Goal: Task Accomplishment & Management: Complete application form

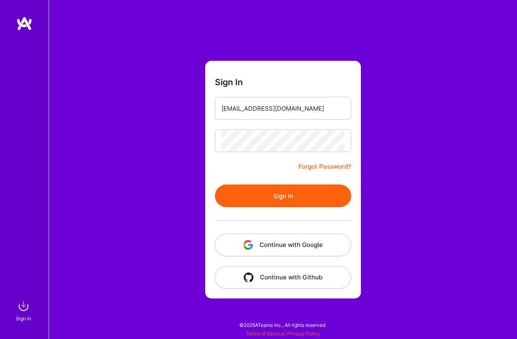
click at [270, 244] on button "Continue with Google" at bounding box center [283, 245] width 136 height 23
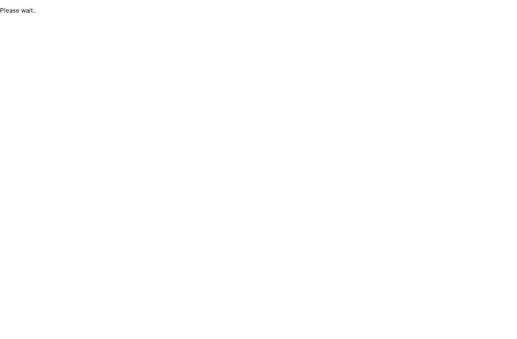
click at [96, 21] on html "Please wait.." at bounding box center [258, 10] width 517 height 21
click at [260, 21] on html "Please wait.." at bounding box center [258, 10] width 517 height 21
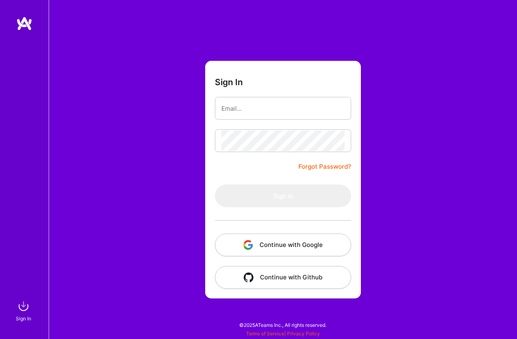
click at [266, 244] on button "Continue with Google" at bounding box center [283, 245] width 136 height 23
type input "[EMAIL_ADDRESS][DOMAIN_NAME]"
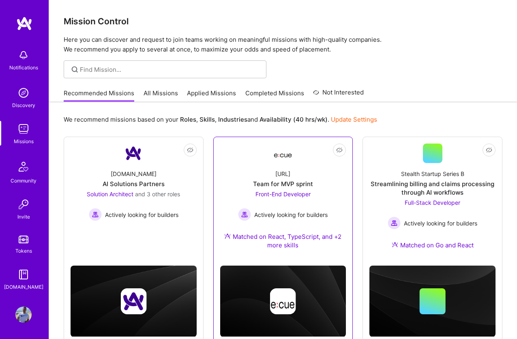
click at [343, 195] on div "Ecue.ai Team for MVP sprint Front-End Developer Actively looking for builders M…" at bounding box center [283, 211] width 126 height 96
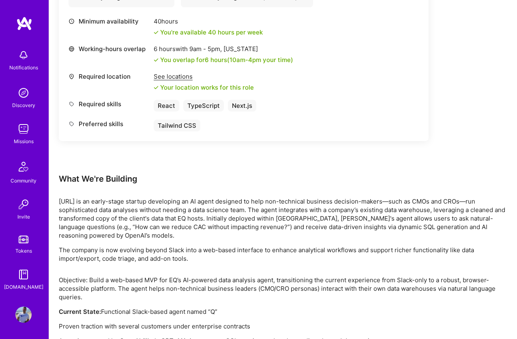
scroll to position [509, 0]
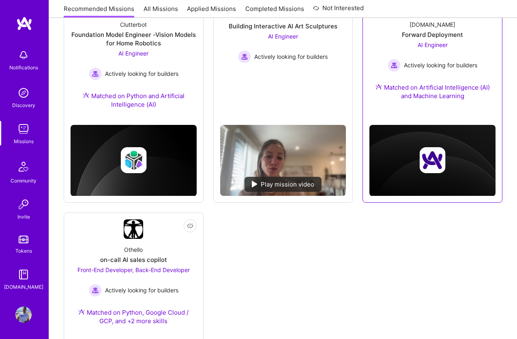
scroll to position [466, 0]
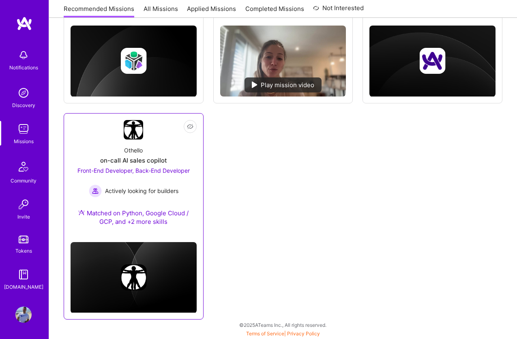
click at [162, 147] on div "Othello on-call AI sales copilot Front-End Developer, Back-End Developer Active…" at bounding box center [134, 188] width 126 height 96
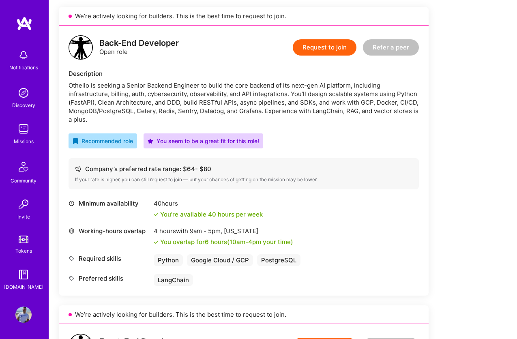
scroll to position [185, 0]
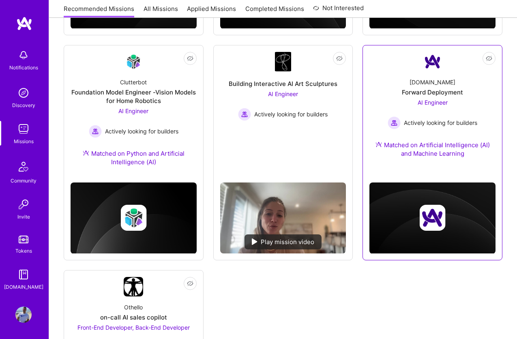
scroll to position [307, 0]
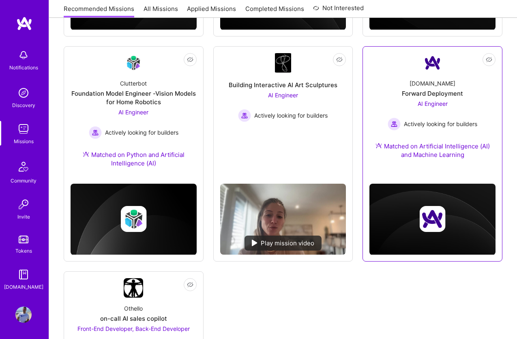
click at [425, 78] on div "A.Team Forward Deployment AI Engineer Actively looking for builders Matched on …" at bounding box center [433, 121] width 126 height 96
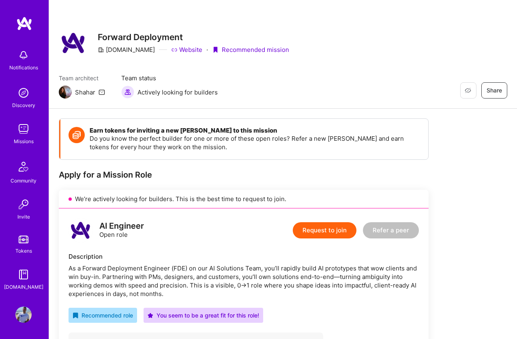
click at [322, 227] on button "Request to join" at bounding box center [325, 230] width 64 height 16
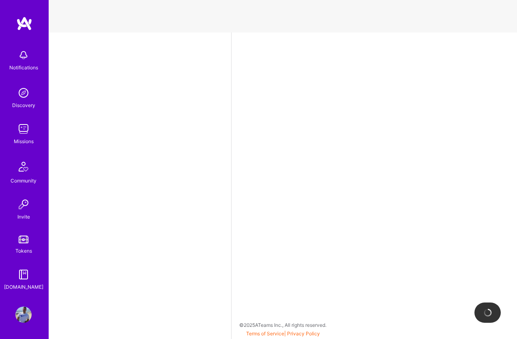
select select "BR"
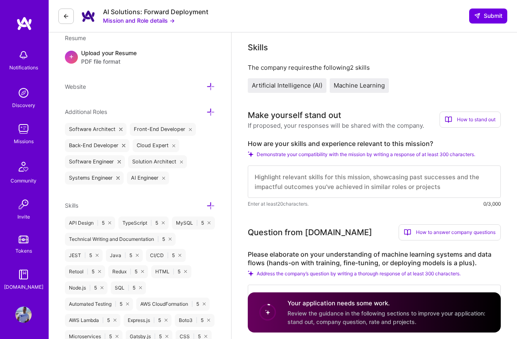
scroll to position [328, 0]
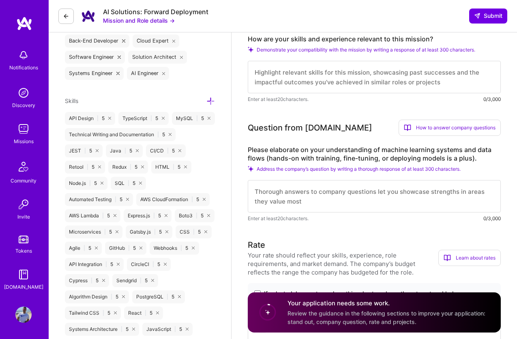
click at [344, 149] on label "Please elaborate on your understanding of machine learning systems and data flo…" at bounding box center [374, 154] width 253 height 17
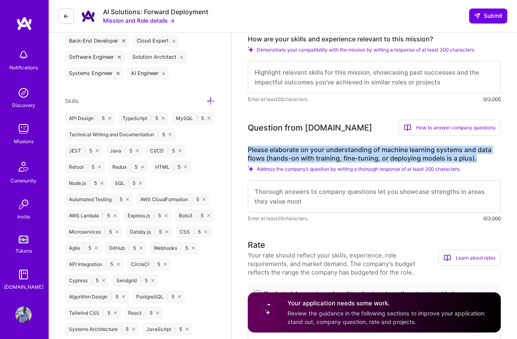
click at [344, 149] on label "Please elaborate on your understanding of machine learning systems and data flo…" at bounding box center [374, 154] width 253 height 17
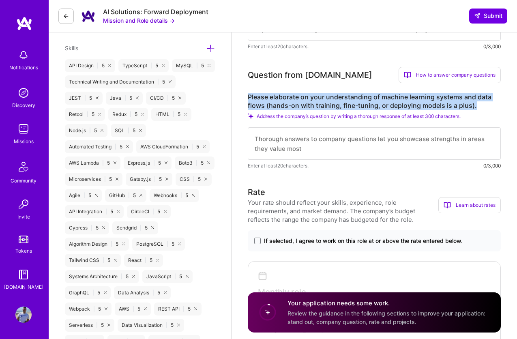
scroll to position [382, 0]
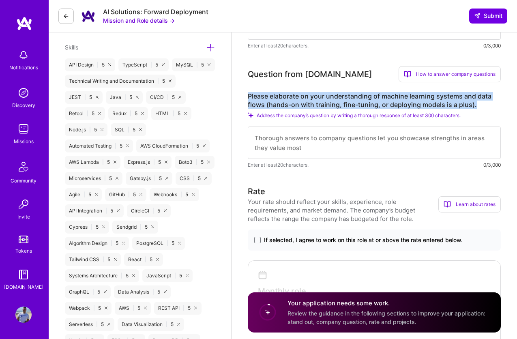
click at [366, 96] on label "Please elaborate on your understanding of machine learning systems and data flo…" at bounding box center [374, 100] width 253 height 17
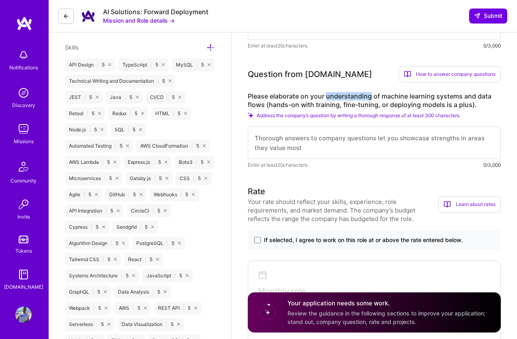
click at [366, 96] on label "Please elaborate on your understanding of machine learning systems and data flo…" at bounding box center [374, 100] width 253 height 17
click at [441, 95] on label "Please elaborate on your understanding of machine learning systems and data flo…" at bounding box center [374, 100] width 253 height 17
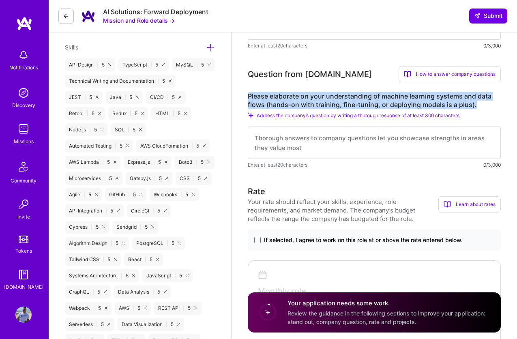
click at [441, 95] on label "Please elaborate on your understanding of machine learning systems and data flo…" at bounding box center [374, 100] width 253 height 17
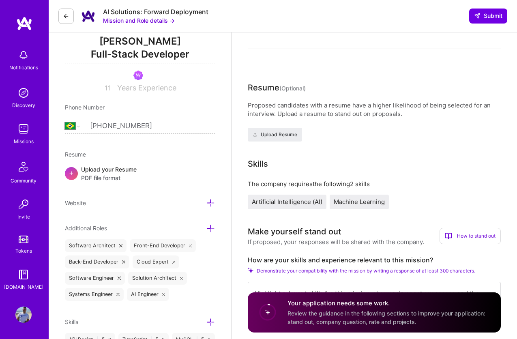
scroll to position [0, 0]
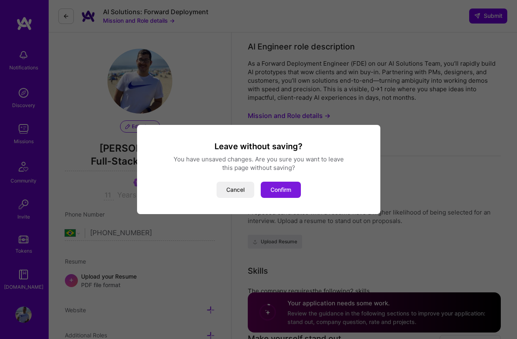
click at [282, 196] on button "Confirm" at bounding box center [281, 190] width 40 height 16
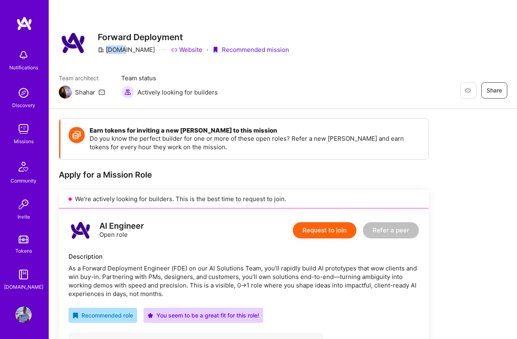
drag, startPoint x: 106, startPoint y: 50, endPoint x: 124, endPoint y: 50, distance: 17.9
click at [123, 50] on div "[DOMAIN_NAME]" at bounding box center [126, 49] width 57 height 9
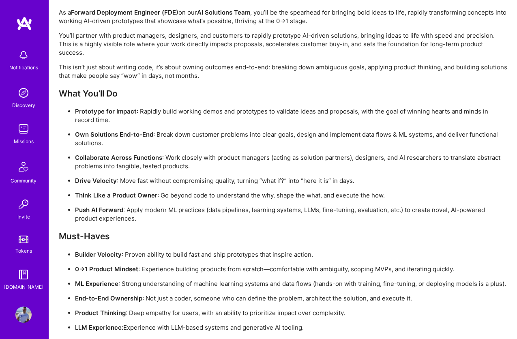
scroll to position [657, 0]
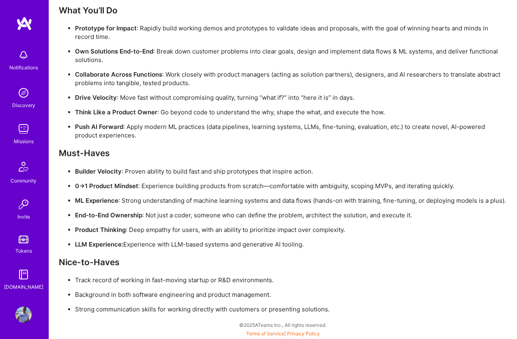
click at [140, 200] on p "ML Experience : Strong understanding of machine learning systems and data flows…" at bounding box center [291, 200] width 433 height 9
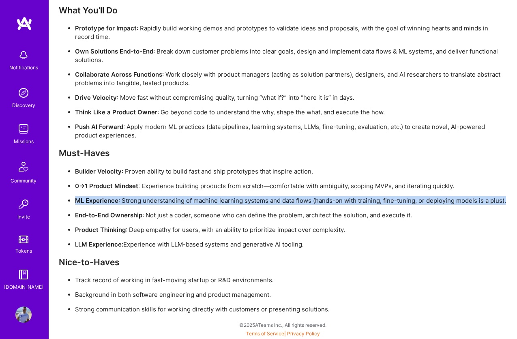
click at [140, 200] on p "ML Experience : Strong understanding of machine learning systems and data flows…" at bounding box center [291, 200] width 433 height 9
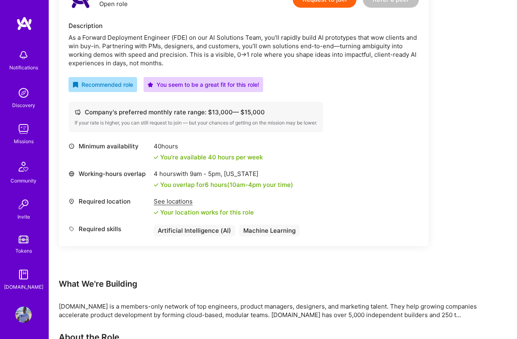
scroll to position [196, 0]
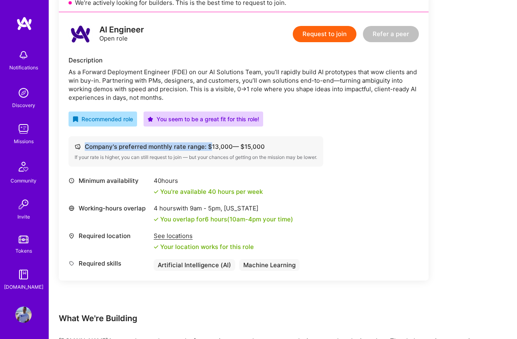
drag, startPoint x: 209, startPoint y: 148, endPoint x: 266, endPoint y: 148, distance: 57.6
click at [266, 148] on div "Company's preferred monthly rate range: $ 13,000 — $ 15,000" at bounding box center [196, 146] width 243 height 9
click at [286, 188] on div "Minimum availability 40 hours You're available 40 hours per week" at bounding box center [244, 186] width 351 height 19
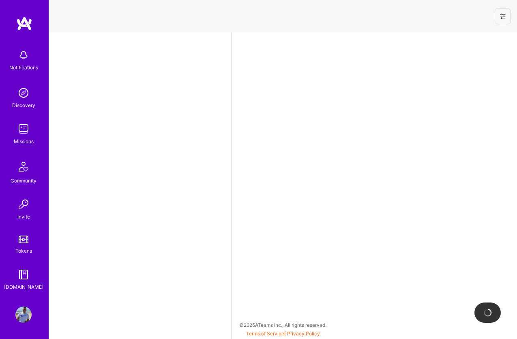
click at [28, 143] on div "Missions" at bounding box center [24, 141] width 20 height 9
select select "BR"
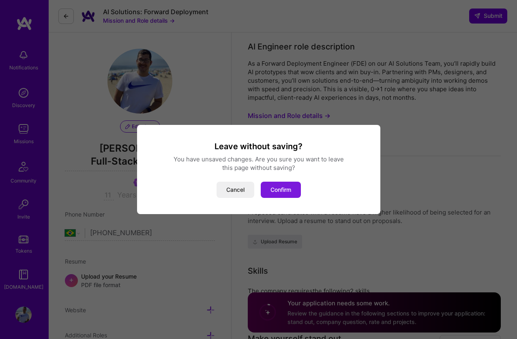
click at [274, 183] on button "Confirm" at bounding box center [281, 190] width 40 height 16
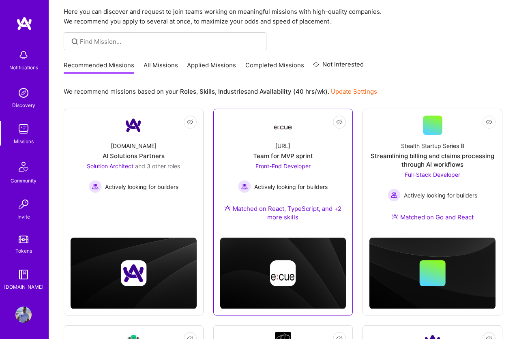
scroll to position [31, 0]
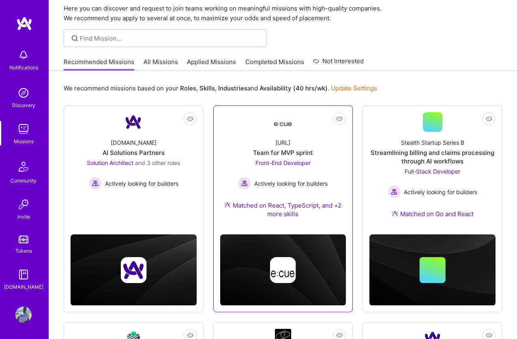
click at [304, 132] on div "Ecue.ai Team for MVP sprint Front-End Developer Actively looking for builders M…" at bounding box center [283, 180] width 126 height 96
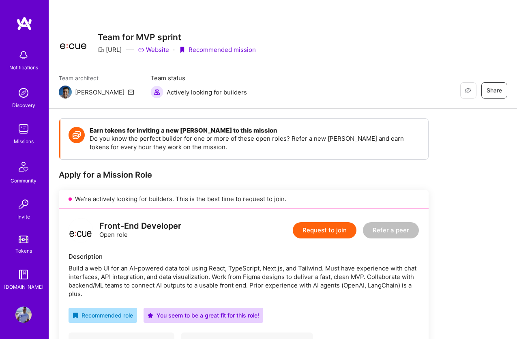
scroll to position [132, 0]
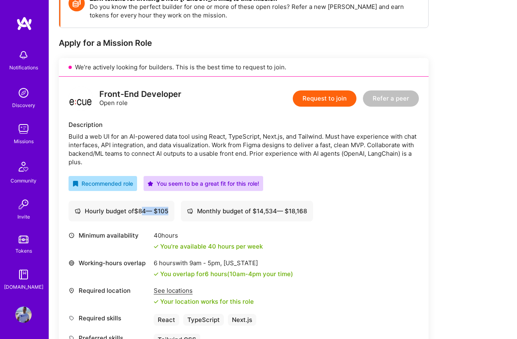
drag, startPoint x: 145, startPoint y: 213, endPoint x: 192, endPoint y: 213, distance: 47.1
click at [192, 213] on div "Hourly budget of $ 84 — $ 105 Monthly budget of $ 14,534 — $ 18,168" at bounding box center [244, 211] width 351 height 21
click at [316, 100] on button "Request to join" at bounding box center [325, 99] width 64 height 16
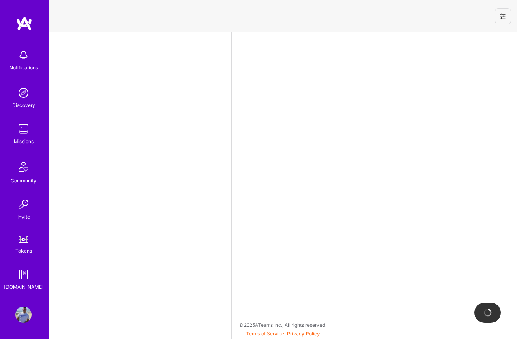
select select "BR"
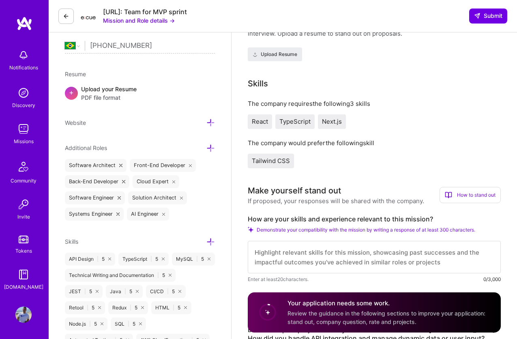
scroll to position [211, 0]
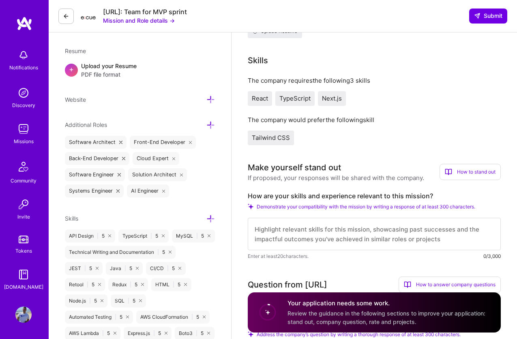
click at [348, 233] on textarea at bounding box center [374, 234] width 253 height 32
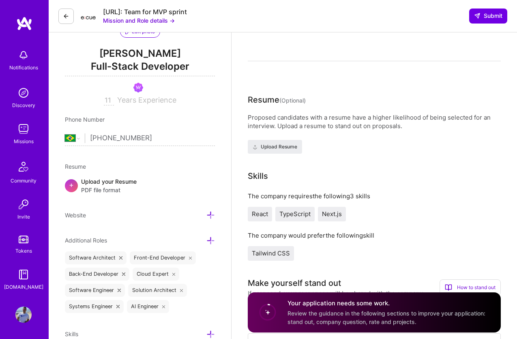
scroll to position [0, 0]
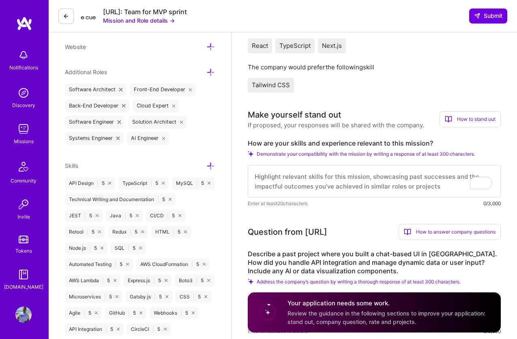
click at [318, 183] on textarea "To enrich screen reader interactions, please activate Accessibility in Grammarl…" at bounding box center [374, 181] width 253 height 32
paste textarea "Hi! My name is Juan Rivillas. I'm a Software Engineer with more than a decade o…"
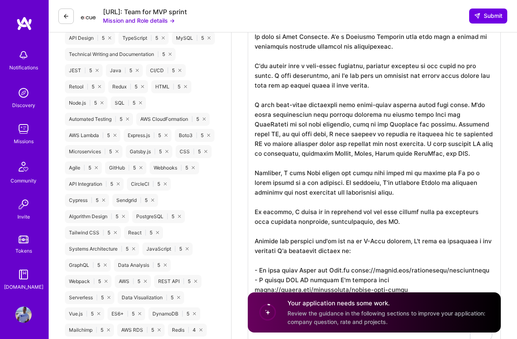
scroll to position [412, 0]
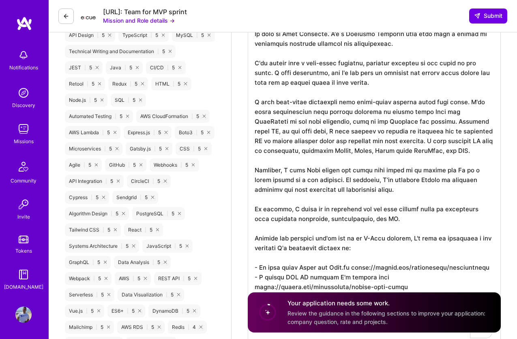
click at [407, 101] on textarea "To enrich screen reader interactions, please activate Accessibility in Grammarl…" at bounding box center [374, 175] width 253 height 344
click at [392, 120] on textarea "To enrich screen reader interactions, please activate Accessibility in Grammarl…" at bounding box center [374, 175] width 253 height 344
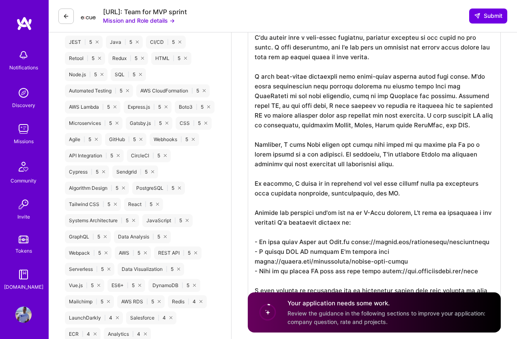
scroll to position [449, 0]
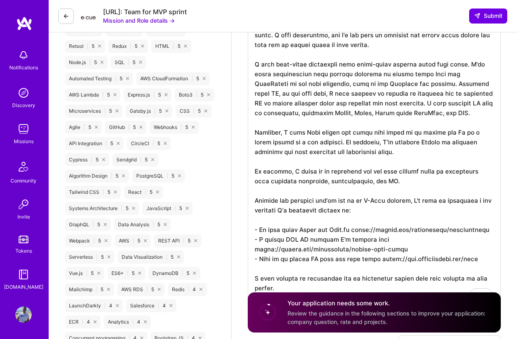
click at [435, 112] on textarea "To enrich screen reader interactions, please activate Accessibility in Grammarl…" at bounding box center [374, 137] width 253 height 344
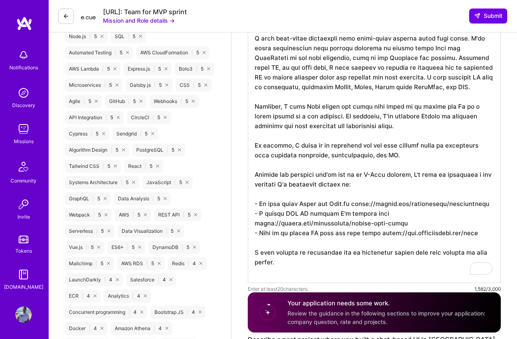
scroll to position [476, 0]
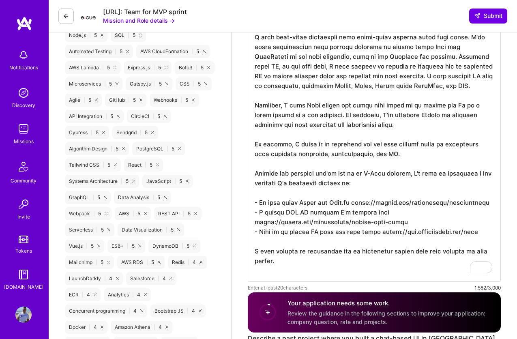
click at [384, 121] on textarea "To enrich screen reader interactions, please activate Accessibility in Grammarl…" at bounding box center [374, 110] width 253 height 344
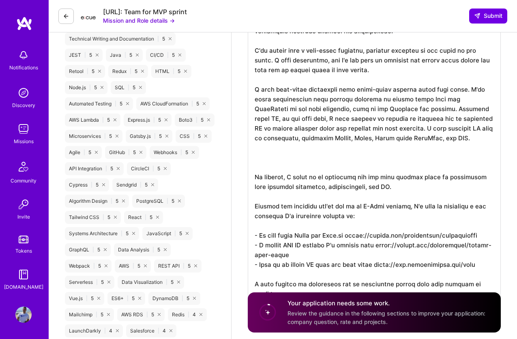
scroll to position [423, 0]
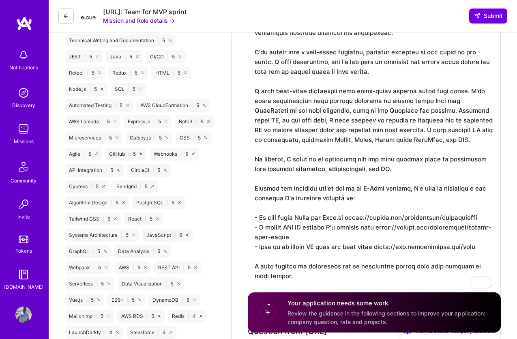
click at [394, 106] on textarea "To enrich screen reader interactions, please activate Accessibility in Grammarl…" at bounding box center [374, 144] width 253 height 305
click at [415, 106] on textarea "To enrich screen reader interactions, please activate Accessibility in Grammarl…" at bounding box center [374, 144] width 253 height 305
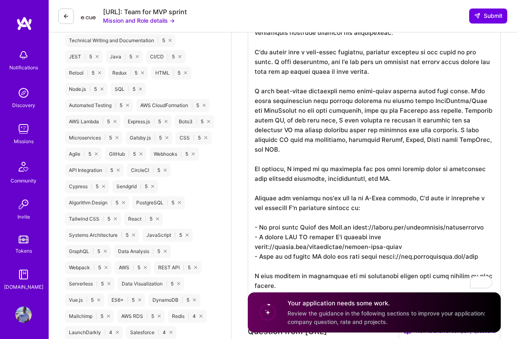
click at [455, 139] on textarea "To enrich screen reader interactions, please activate Accessibility in Grammarl…" at bounding box center [374, 144] width 253 height 305
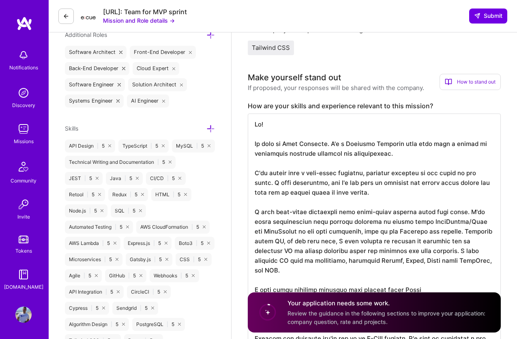
scroll to position [408, 0]
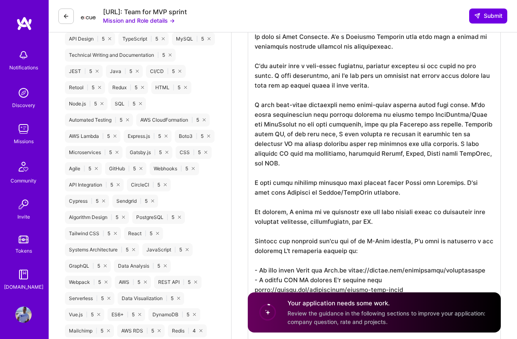
click at [408, 209] on textarea "To enrich screen reader interactions, please activate Accessibility in Grammarl…" at bounding box center [374, 173] width 253 height 334
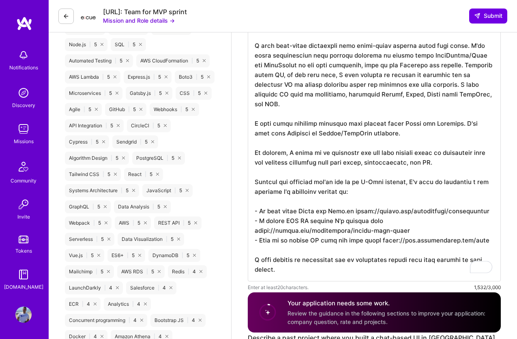
scroll to position [480, 0]
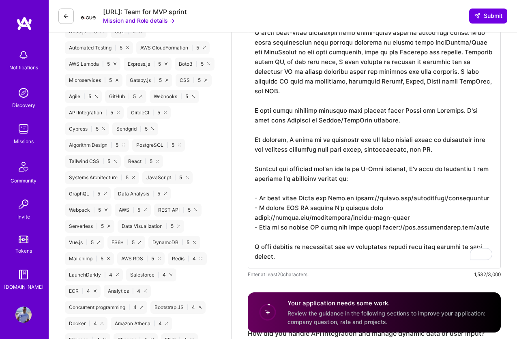
click at [442, 170] on textarea "To enrich screen reader interactions, please activate Accessibility in Grammarl…" at bounding box center [374, 101] width 253 height 334
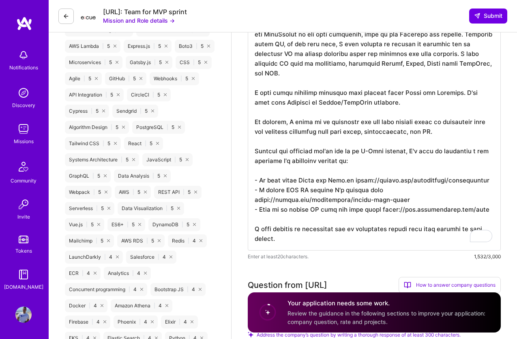
scroll to position [1, 0]
click at [344, 182] on textarea "To enrich screen reader interactions, please activate Accessibility in Grammarl…" at bounding box center [374, 83] width 253 height 334
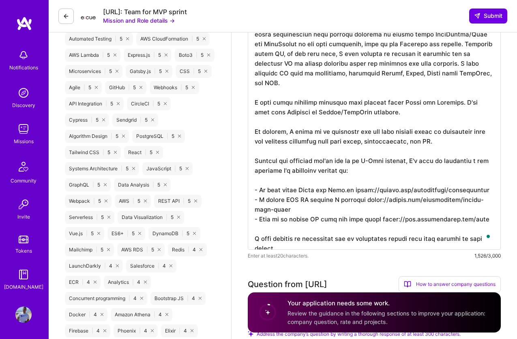
scroll to position [485, 0]
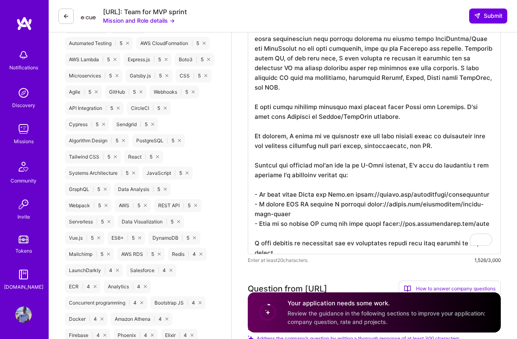
click at [359, 166] on textarea "To enrich screen reader interactions, please activate Accessibility in Grammarl…" at bounding box center [374, 92] width 253 height 325
click at [300, 98] on textarea "To enrich screen reader interactions, please activate Accessibility in Grammarl…" at bounding box center [374, 92] width 253 height 325
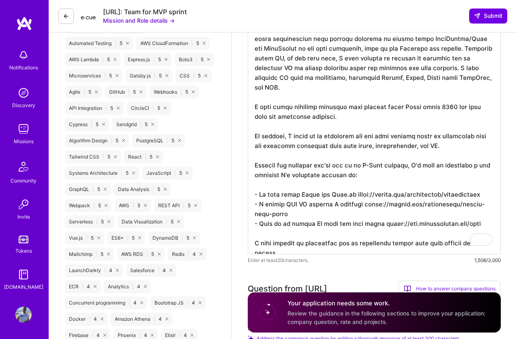
paste textarea "and Tailwind. I've also used Tailwind in Elixir/LiveView projects."
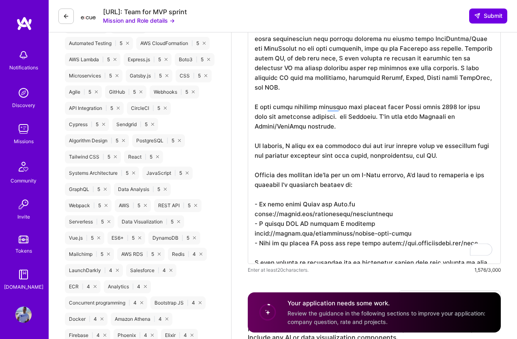
drag, startPoint x: 327, startPoint y: 108, endPoint x: 366, endPoint y: 108, distance: 38.6
click at [366, 108] on textarea "To enrich screen reader interactions, please activate Accessibility in Grammarl…" at bounding box center [374, 97] width 253 height 334
click at [372, 116] on textarea "To enrich screen reader interactions, please activate Accessibility in Grammarl…" at bounding box center [374, 97] width 253 height 334
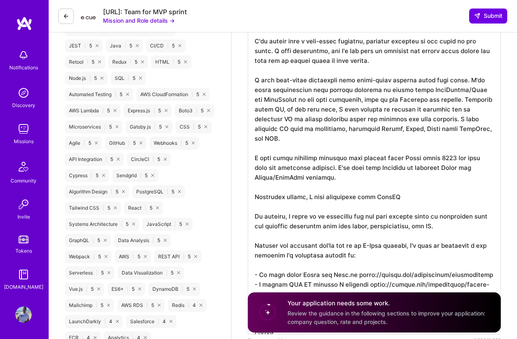
scroll to position [1, 0]
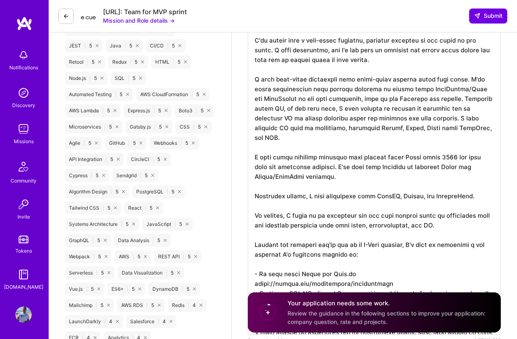
click at [451, 190] on textarea "To enrich screen reader interactions, please activate Accessibility in Grammarl…" at bounding box center [374, 158] width 253 height 354
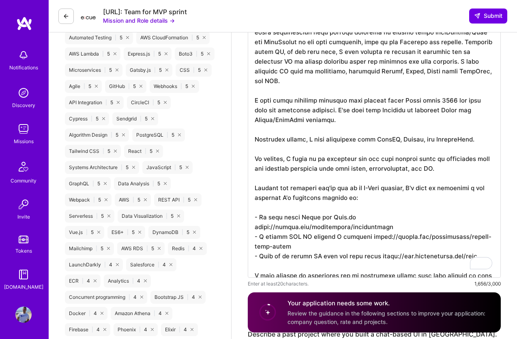
scroll to position [506, 0]
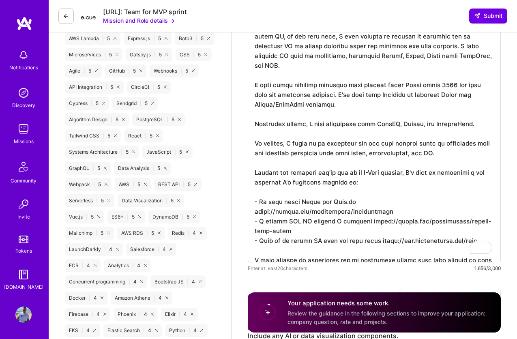
click at [323, 201] on textarea "To enrich screen reader interactions, please activate Accessibility in Grammarl…" at bounding box center [374, 86] width 253 height 354
click at [341, 200] on textarea "To enrich screen reader interactions, please activate Accessibility in Grammarl…" at bounding box center [374, 86] width 253 height 354
click at [286, 199] on textarea "To enrich screen reader interactions, please activate Accessibility in Grammarl…" at bounding box center [374, 86] width 253 height 354
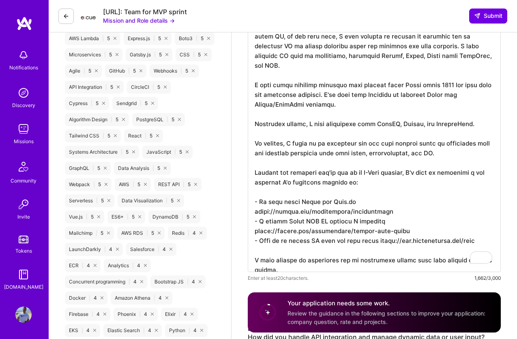
scroll to position [519, 0]
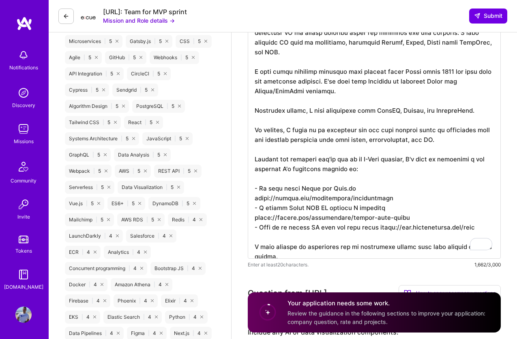
click at [363, 244] on textarea "To enrich screen reader interactions, please activate Accessibility in Grammarl…" at bounding box center [374, 77] width 253 height 364
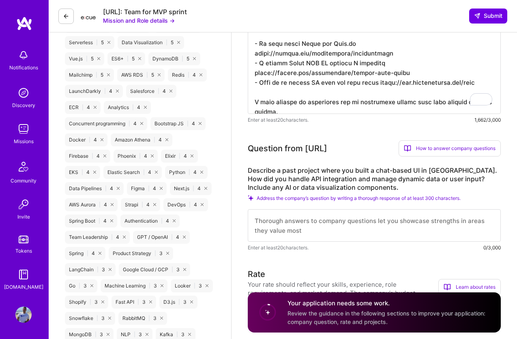
scroll to position [730, 0]
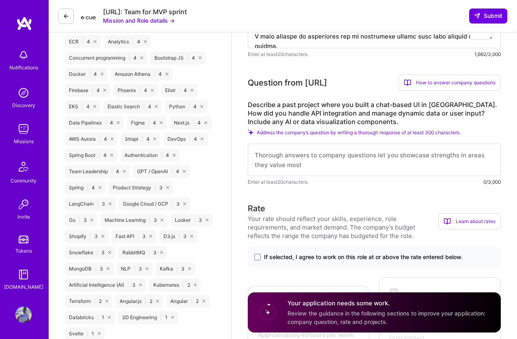
type textarea "Hi! My name is Juan Rivillas. I'm a Software Engineer with more than a decade o…"
click at [333, 162] on textarea at bounding box center [374, 160] width 253 height 32
click at [340, 162] on textarea "To enrich screen reader interactions, please activate Accessibility in Grammarl…" at bounding box center [374, 160] width 253 height 32
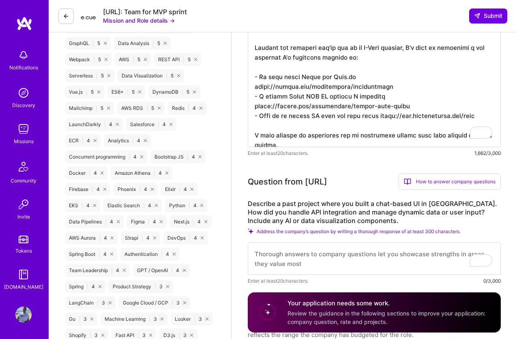
scroll to position [606, 0]
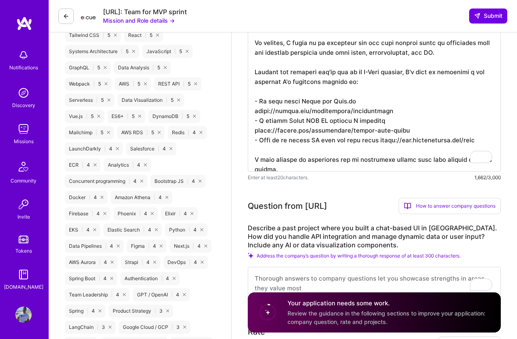
drag, startPoint x: 375, startPoint y: 100, endPoint x: 379, endPoint y: 108, distance: 8.9
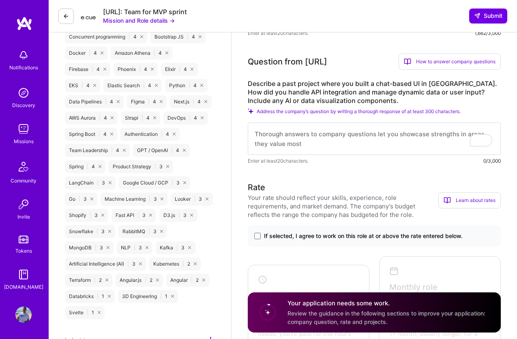
scroll to position [742, 0]
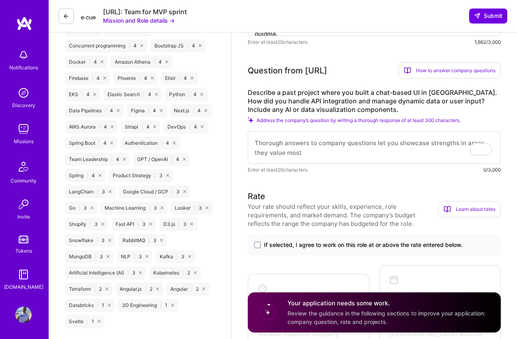
click at [362, 145] on textarea "To enrich screen reader interactions, please activate Accessibility in Grammarl…" at bounding box center [374, 148] width 253 height 32
paste textarea "https://github.com/jprivillaso/family-tree-agent"
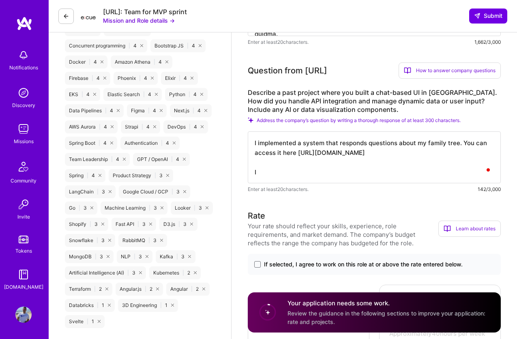
type textarea "I implemented a system that responds questions about my family tree. You can ac…"
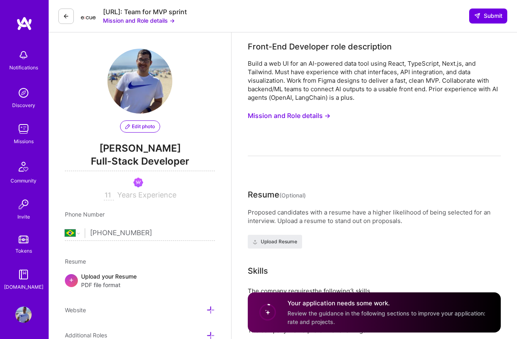
select select "BR"
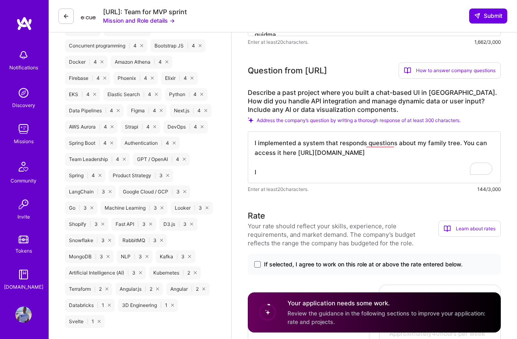
scroll to position [1, 0]
click at [381, 163] on textarea "I implemented a system that responds to questions about my family tree. You can…" at bounding box center [374, 158] width 253 height 52
click at [379, 166] on textarea "I implemented a system that responds to questions about my family tree. You can…" at bounding box center [374, 158] width 253 height 52
click at [378, 170] on textarea "I implemented a system that responds to questions about my family tree. You can…" at bounding box center [374, 158] width 253 height 52
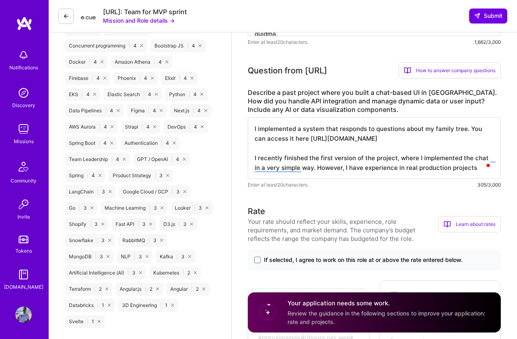
click at [412, 158] on textarea "I implemented a system that responds to questions about my family tree. You can…" at bounding box center [374, 148] width 253 height 62
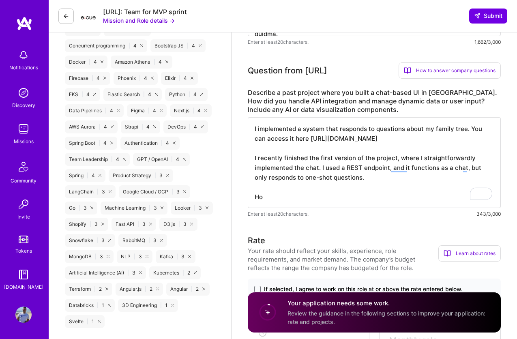
type textarea "I implemented a system that responds to questions about my family tree. You can…"
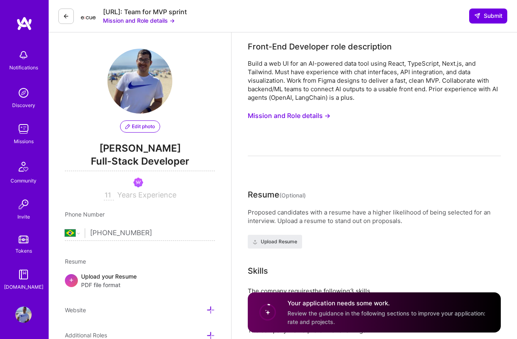
select select "BR"
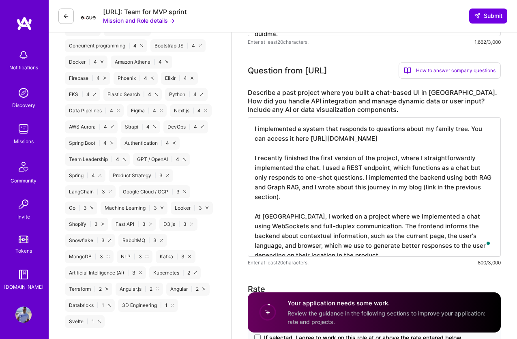
scroll to position [1, 0]
click at [326, 203] on textarea "I implemented a system that responds to questions about my family tree. You can…" at bounding box center [374, 187] width 253 height 140
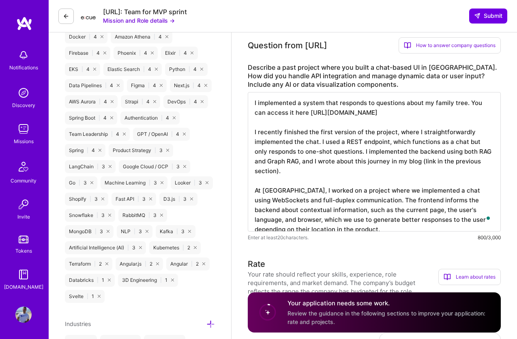
scroll to position [770, 0]
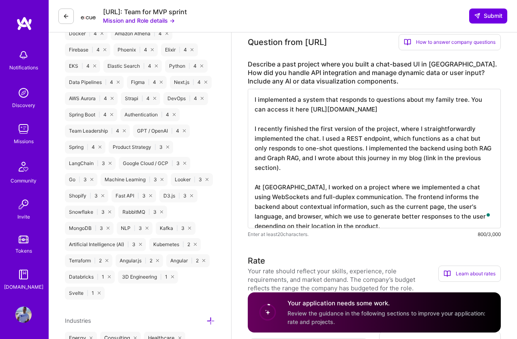
click at [360, 217] on textarea "I implemented a system that responds to questions about my family tree. You can…" at bounding box center [374, 159] width 253 height 140
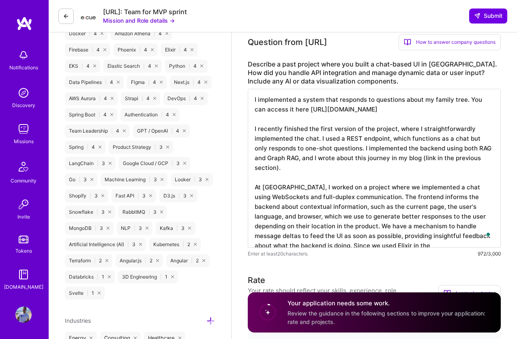
click at [400, 240] on textarea "I implemented a system that responds to questions about my family tree. You can…" at bounding box center [374, 168] width 253 height 159
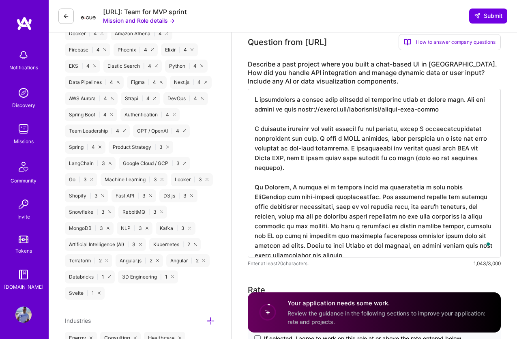
scroll to position [0, 0]
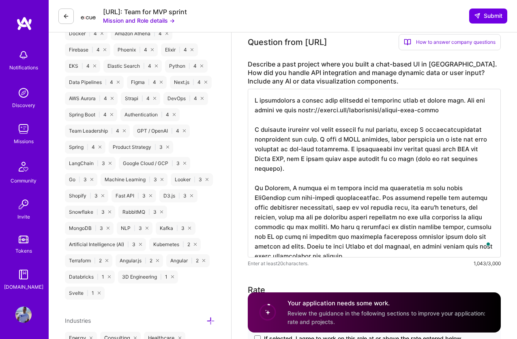
click at [425, 250] on textarea "To enrich screen reader interactions, please activate Accessibility in Grammarl…" at bounding box center [374, 173] width 253 height 169
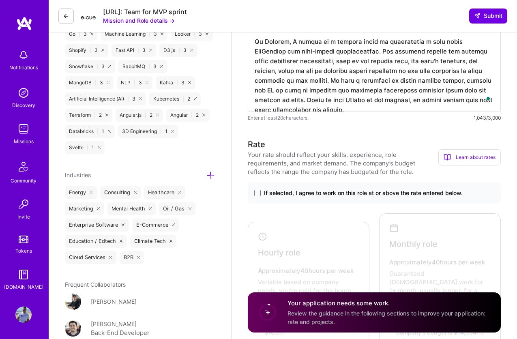
scroll to position [939, 0]
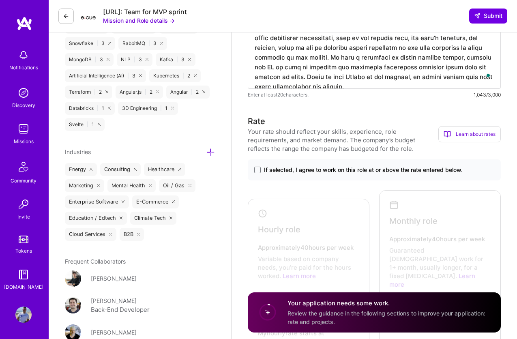
type textarea "I implemented a system that responds to questions about my family tree. You can…"
click at [354, 174] on span "If selected, I agree to work on this role at or above the rate entered below." at bounding box center [363, 170] width 199 height 8
click at [0, 0] on input "If selected, I agree to work on this role at or above the rate entered below." at bounding box center [0, 0] width 0 height 0
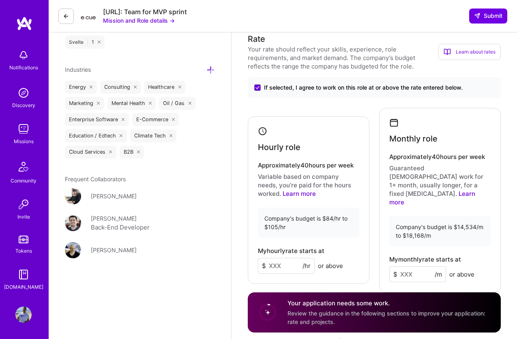
scroll to position [1026, 0]
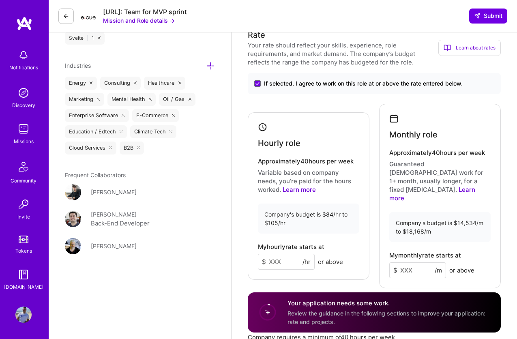
click at [289, 254] on input at bounding box center [286, 262] width 57 height 16
type input "115"
click at [409, 263] on input at bounding box center [418, 271] width 57 height 16
type input "18168"
click at [469, 252] on div "My monthly rate starts at $ 18168 /m or above" at bounding box center [440, 265] width 101 height 26
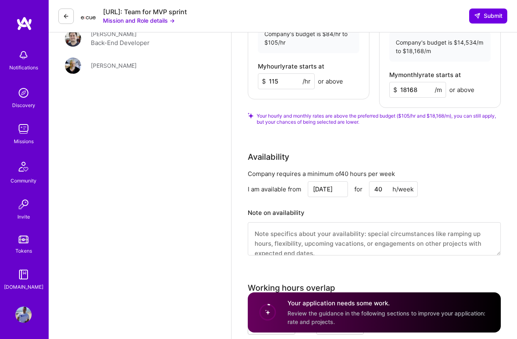
scroll to position [1217, 0]
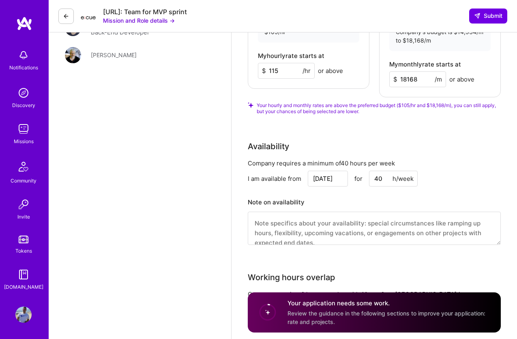
click at [334, 171] on input "Oct 15" at bounding box center [328, 179] width 40 height 16
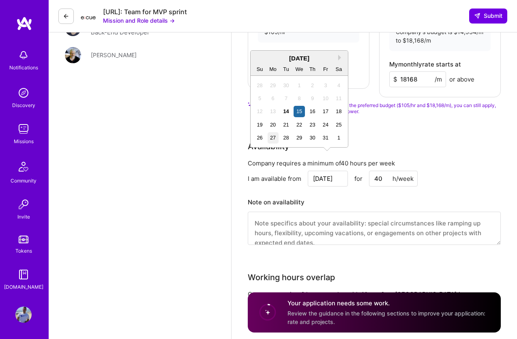
click at [275, 134] on div "27" at bounding box center [273, 137] width 11 height 11
type input "[DATE]"
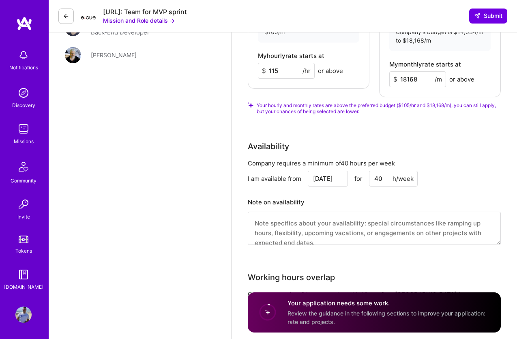
click at [467, 171] on div "I am available from Oct 27 for 40 h/week" at bounding box center [374, 179] width 253 height 16
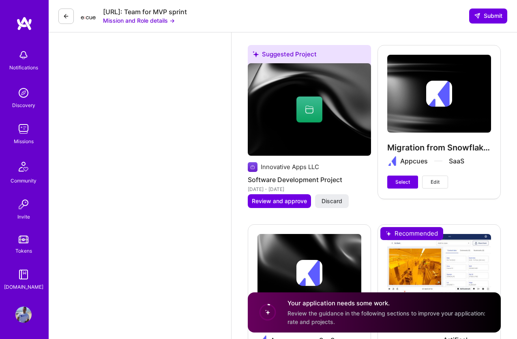
scroll to position [1891, 0]
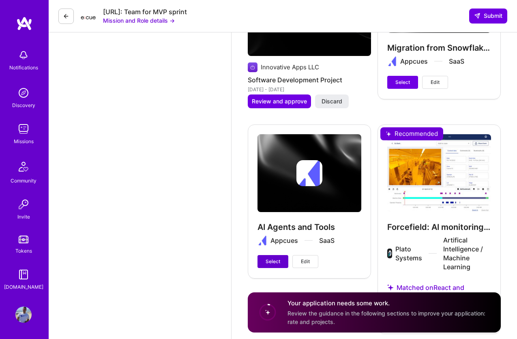
click at [279, 258] on span "Select" at bounding box center [273, 261] width 15 height 7
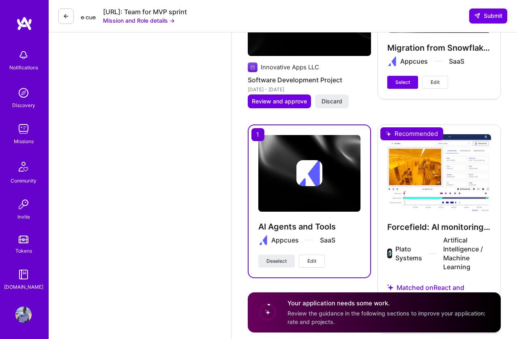
scroll to position [2014, 0]
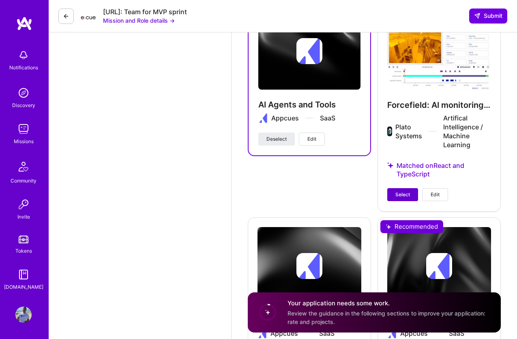
click at [411, 188] on button "Select" at bounding box center [403, 194] width 31 height 13
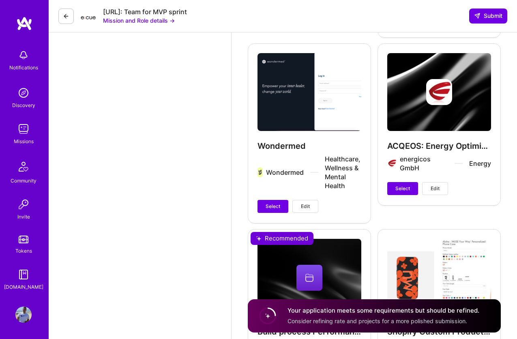
scroll to position [2380, 0]
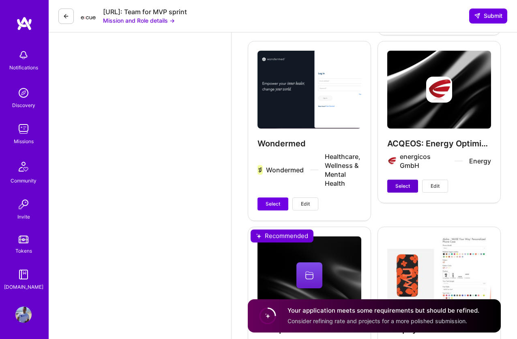
click at [406, 183] on span "Select" at bounding box center [403, 186] width 15 height 7
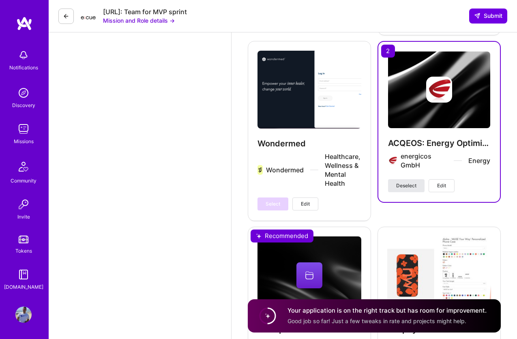
click at [406, 182] on span "Deselect" at bounding box center [407, 185] width 20 height 7
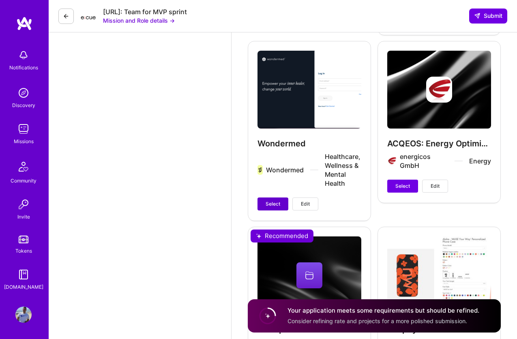
click at [272, 201] on span "Select" at bounding box center [273, 204] width 15 height 7
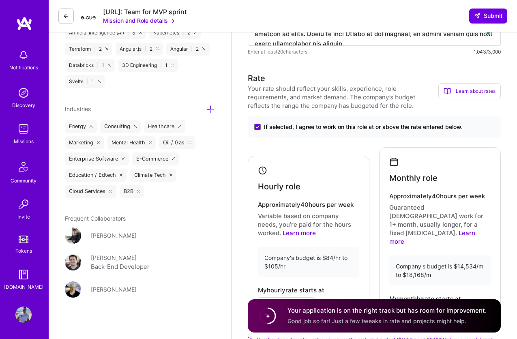
scroll to position [1051, 0]
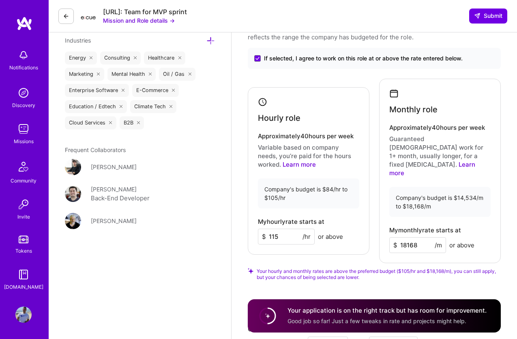
click at [415, 237] on input "18168" at bounding box center [418, 245] width 57 height 16
type input "18000"
click at [295, 229] on input "115" at bounding box center [286, 237] width 57 height 16
click at [290, 229] on input "105" at bounding box center [286, 237] width 57 height 16
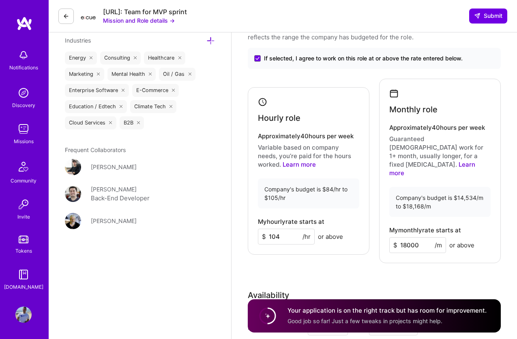
type input "104"
click at [425, 237] on input "18000" at bounding box center [418, 245] width 57 height 16
type input "18167"
click at [427, 250] on div "Rate Your rate should reflect your skills, experience, role requirements, and m…" at bounding box center [374, 204] width 253 height 401
click at [283, 229] on input "104" at bounding box center [286, 237] width 57 height 16
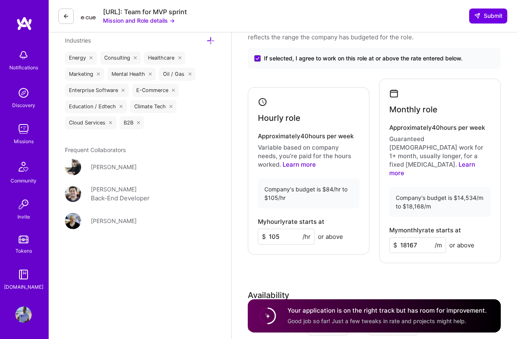
type input "105"
click at [410, 237] on input "18167" at bounding box center [418, 245] width 57 height 16
type input "18168"
click at [420, 268] on span "Your monthly rate is above the preferred budget ($18,168/m), you can still appl…" at bounding box center [379, 274] width 244 height 12
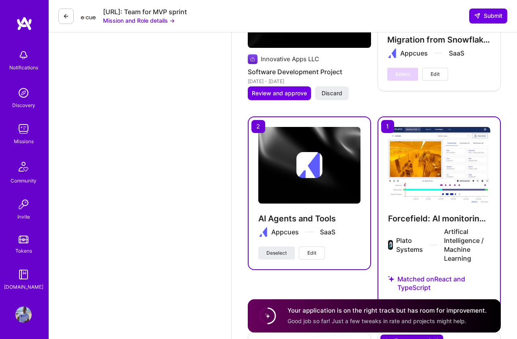
scroll to position [1907, 0]
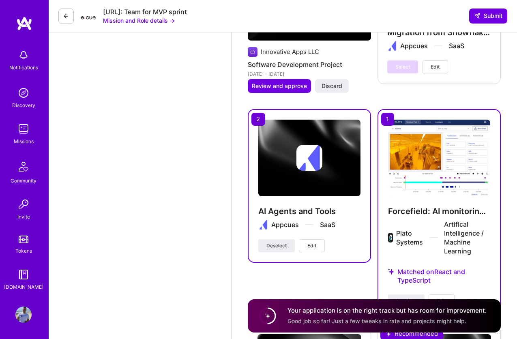
click at [338, 165] on img at bounding box center [310, 158] width 102 height 77
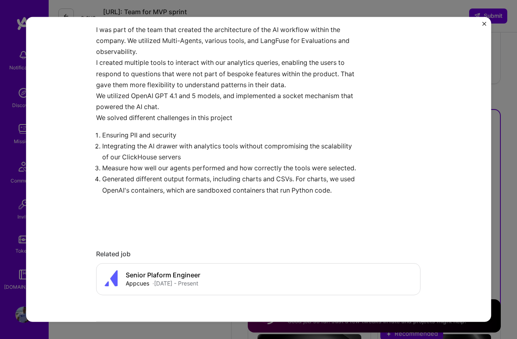
scroll to position [432, 0]
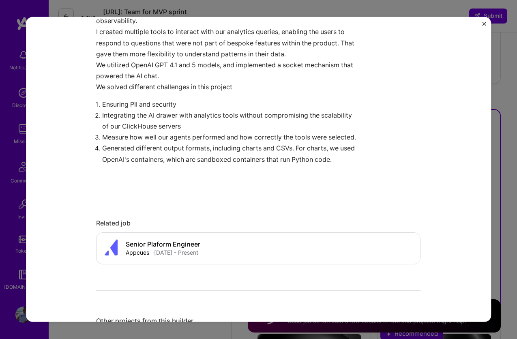
click at [341, 105] on p "Ensuring PII and security" at bounding box center [232, 104] width 258 height 11
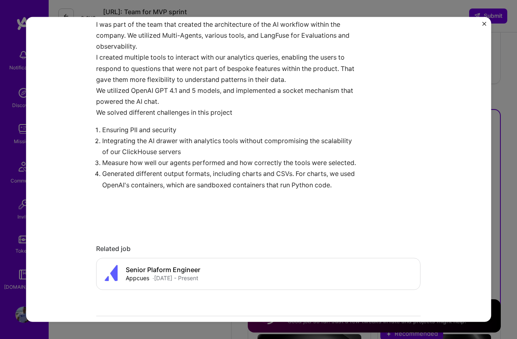
scroll to position [403, 0]
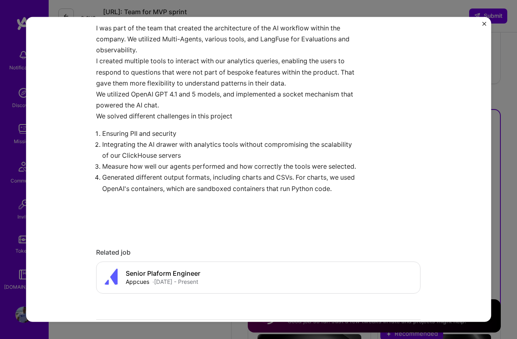
click at [483, 22] on img "Close" at bounding box center [485, 24] width 4 height 4
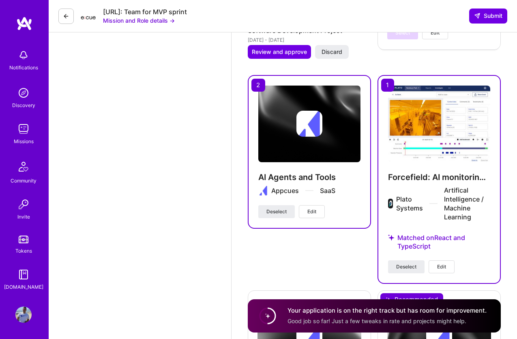
scroll to position [1949, 0]
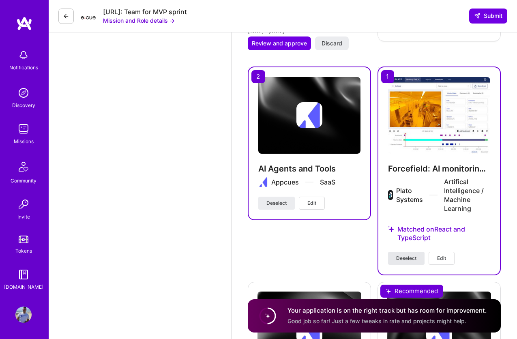
click at [401, 255] on span "Deselect" at bounding box center [407, 258] width 20 height 7
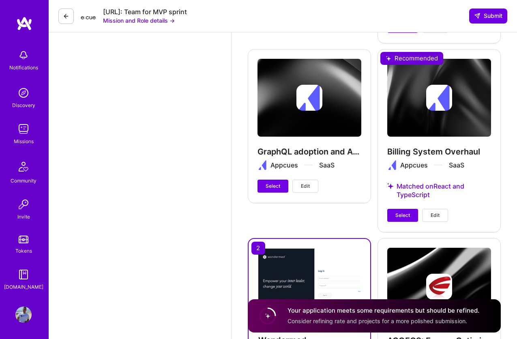
scroll to position [2159, 0]
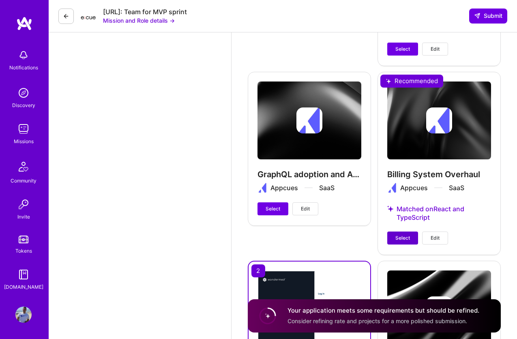
click at [391, 232] on button "Select" at bounding box center [403, 238] width 31 height 13
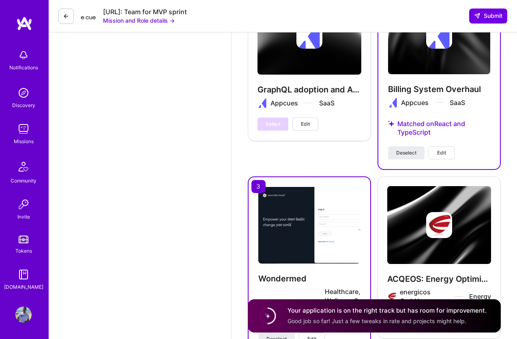
scroll to position [2236, 0]
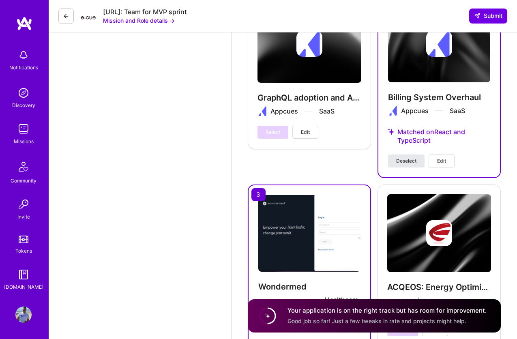
click at [412, 157] on span "Deselect" at bounding box center [407, 160] width 20 height 7
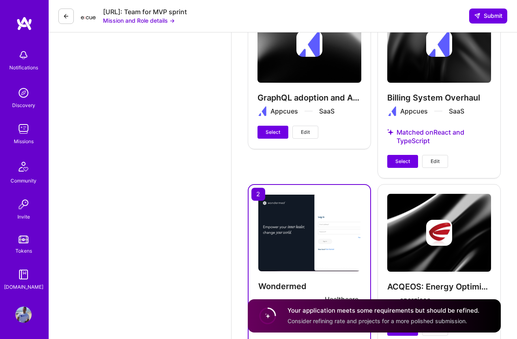
scroll to position [2303, 0]
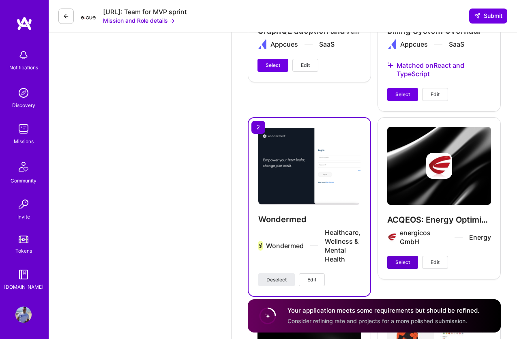
click at [406, 259] on span "Select" at bounding box center [403, 262] width 15 height 7
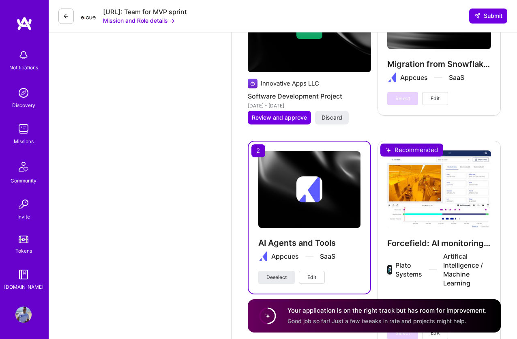
scroll to position [1876, 0]
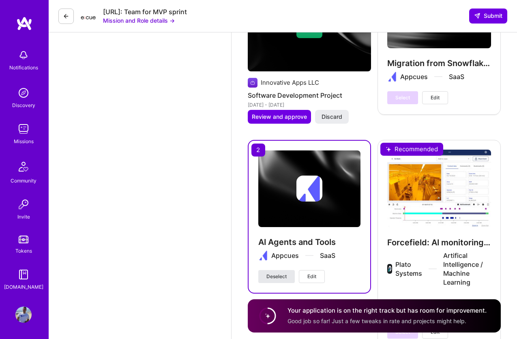
click at [288, 270] on button "Deselect" at bounding box center [277, 276] width 37 height 13
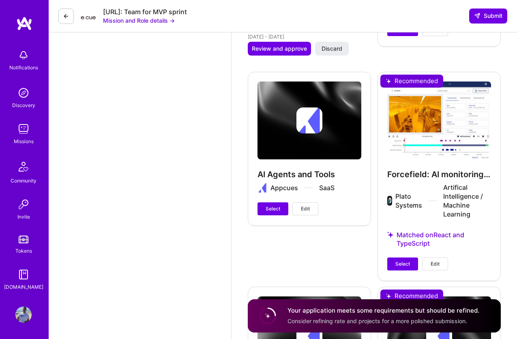
scroll to position [1949, 0]
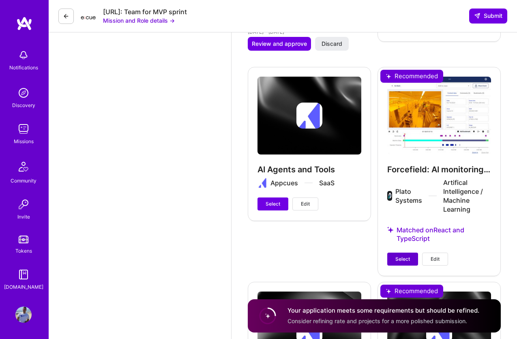
click at [399, 256] on span "Select" at bounding box center [403, 259] width 15 height 7
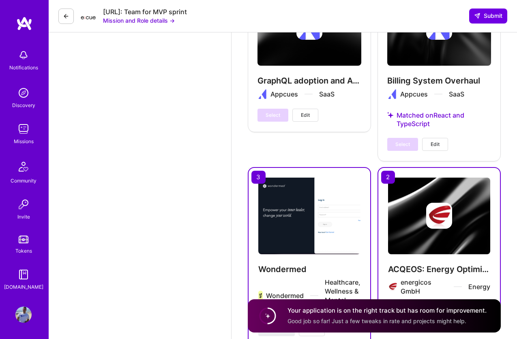
scroll to position [2320, 0]
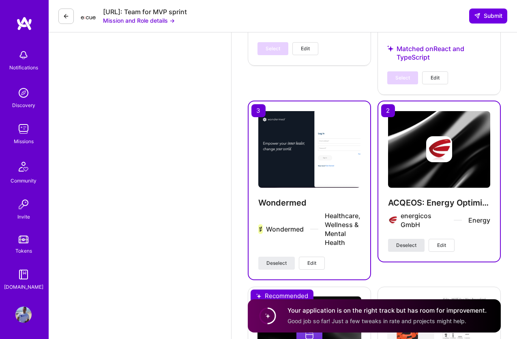
click at [407, 242] on span "Deselect" at bounding box center [407, 245] width 20 height 7
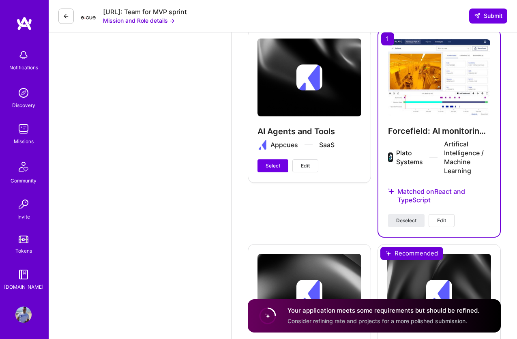
scroll to position [1941, 0]
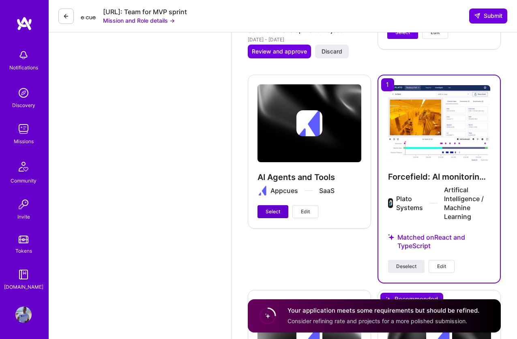
click at [279, 208] on span "Select" at bounding box center [273, 211] width 15 height 7
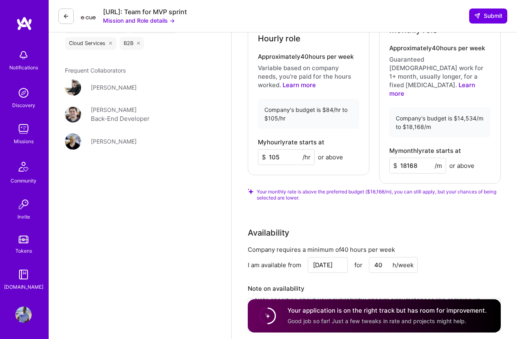
scroll to position [1130, 0]
click at [404, 159] on input "18168" at bounding box center [418, 167] width 57 height 16
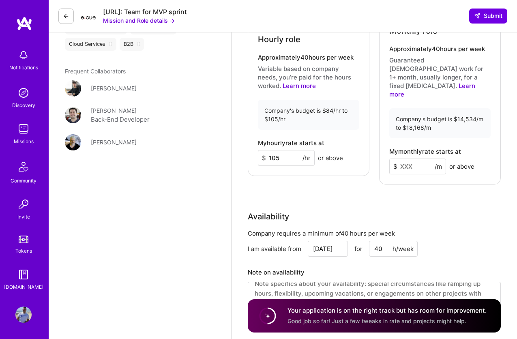
click at [297, 152] on input "105" at bounding box center [286, 158] width 57 height 16
type input "105"
click at [403, 159] on input at bounding box center [418, 167] width 57 height 16
paste input "18168"
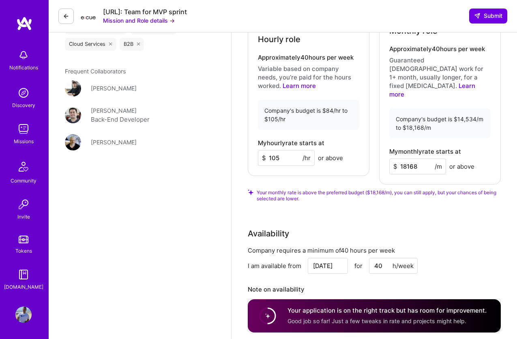
type input "18168"
click at [443, 192] on div "Rate Your rate should reflect your skills, experience, role requirements, and m…" at bounding box center [374, 134] width 253 height 418
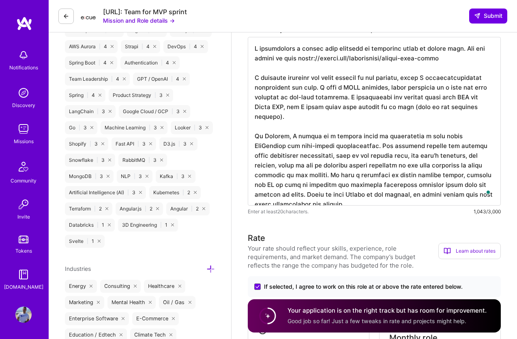
scroll to position [766, 0]
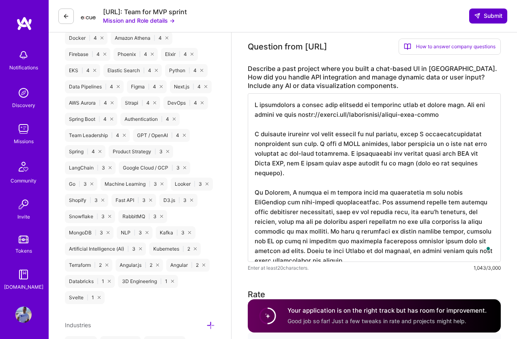
click at [490, 14] on span "Submit" at bounding box center [488, 16] width 28 height 8
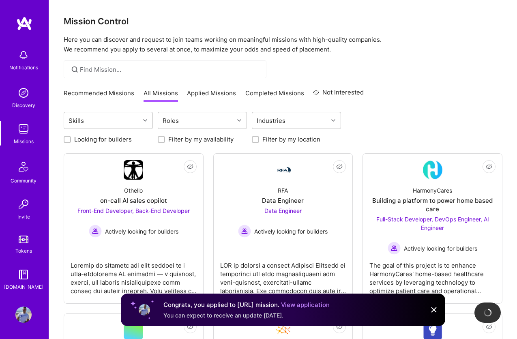
click at [213, 93] on link "Applied Missions" at bounding box center [211, 95] width 49 height 13
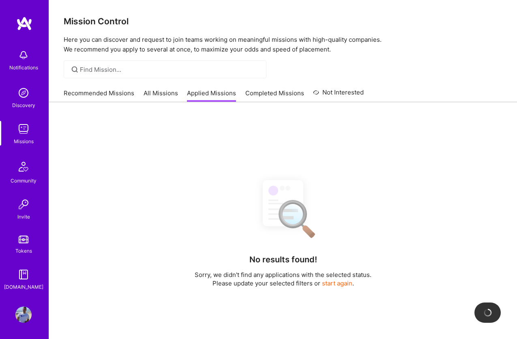
click at [115, 92] on link "Recommended Missions" at bounding box center [99, 95] width 71 height 13
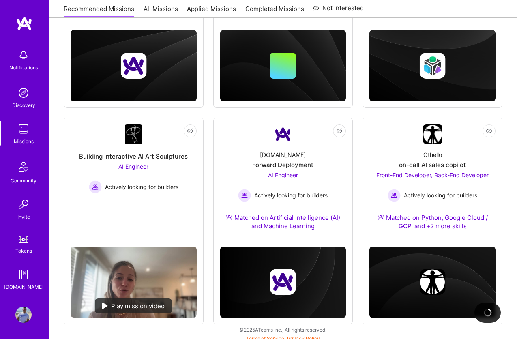
scroll to position [249, 0]
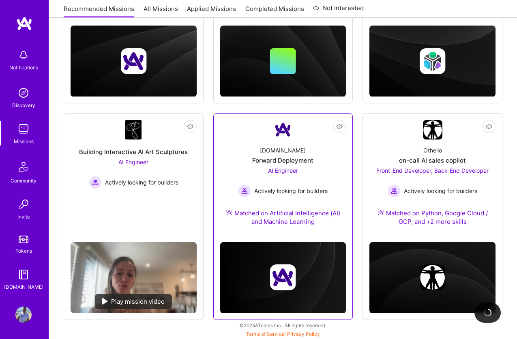
click at [255, 150] on div "A.Team Forward Deployment AI Engineer Actively looking for builders Matched on …" at bounding box center [283, 188] width 126 height 96
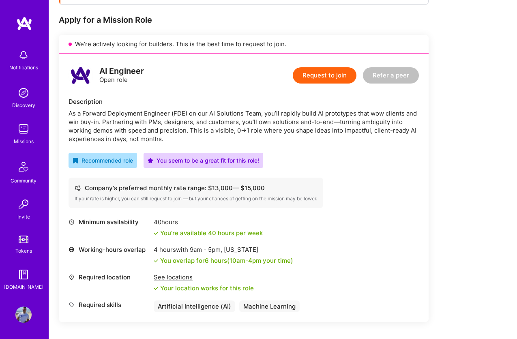
scroll to position [163, 0]
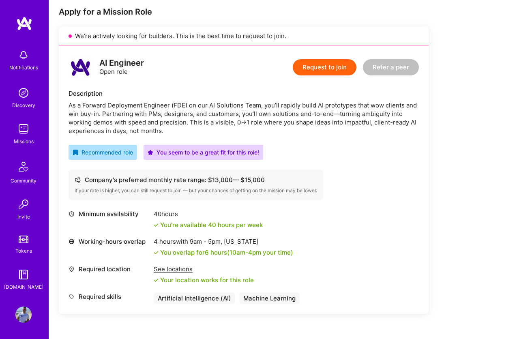
click at [328, 72] on button "Request to join" at bounding box center [325, 67] width 64 height 16
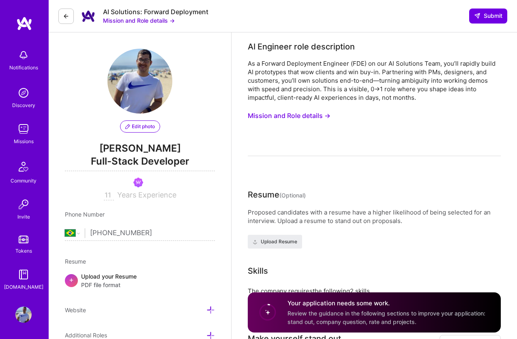
select select "BR"
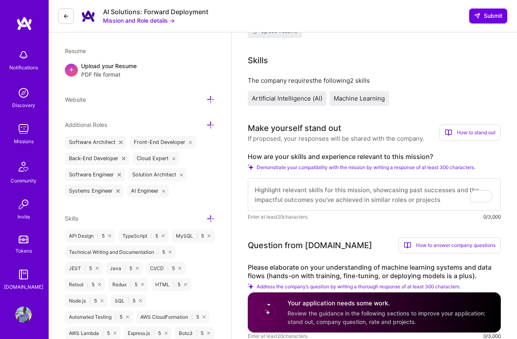
click at [329, 203] on textarea "To enrich screen reader interactions, please activate Accessibility in Grammarl…" at bounding box center [374, 195] width 253 height 32
paste textarea "Hi! My name is Juan Rivillas. I'm a Software Engineer with more than a decade o…"
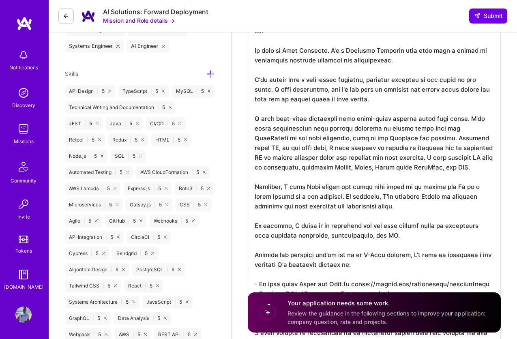
scroll to position [378, 0]
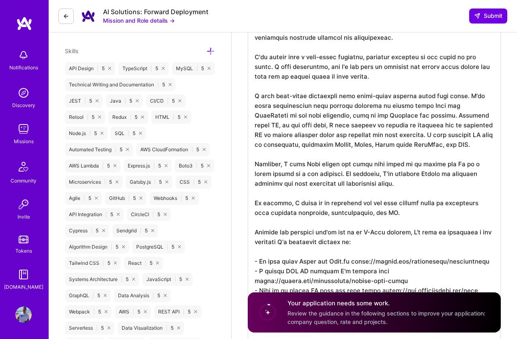
click at [397, 105] on textarea "To enrich screen reader interactions, please activate Accessibility in Grammarl…" at bounding box center [374, 169] width 253 height 344
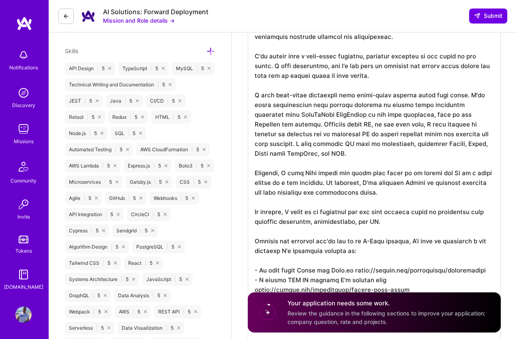
scroll to position [0, 0]
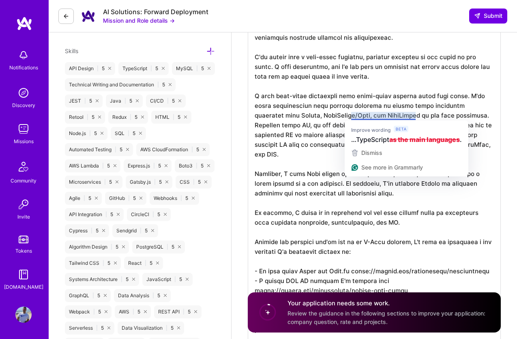
click at [421, 113] on textarea "To enrich screen reader interactions, please activate Accessibility in Grammarl…" at bounding box center [374, 169] width 253 height 344
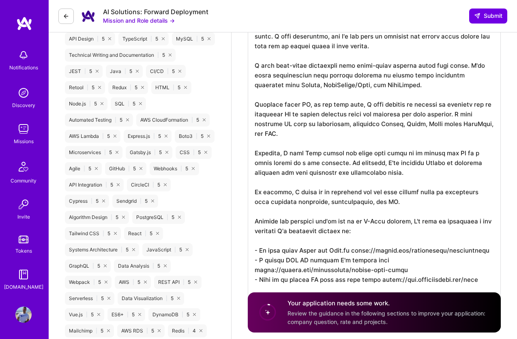
scroll to position [429, 0]
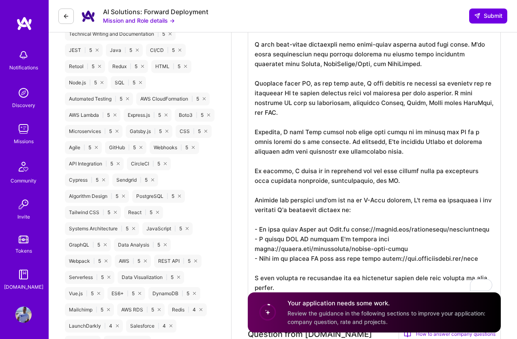
click at [398, 140] on textarea "To enrich screen reader interactions, please activate Accessibility in Grammarl…" at bounding box center [374, 123] width 253 height 354
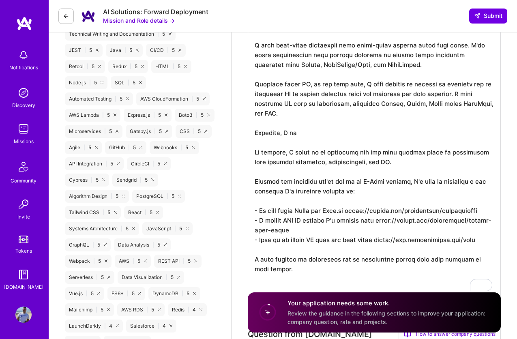
scroll to position [0, 0]
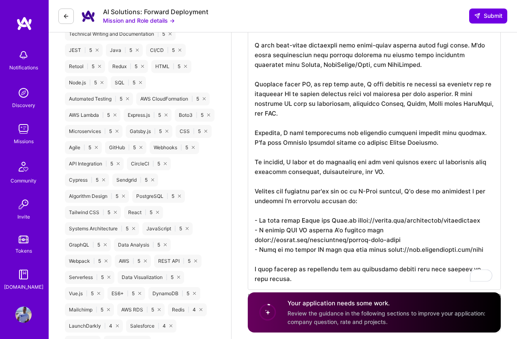
click at [401, 160] on textarea "To enrich screen reader interactions, please activate Accessibility in Grammarl…" at bounding box center [374, 118] width 253 height 344
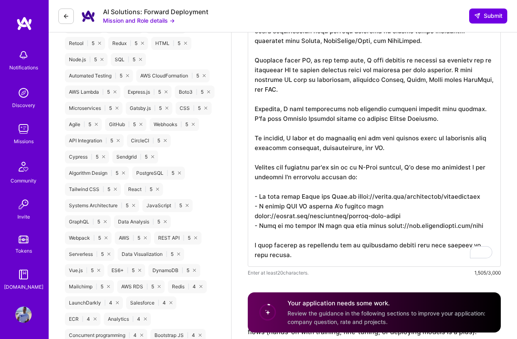
scroll to position [488, 0]
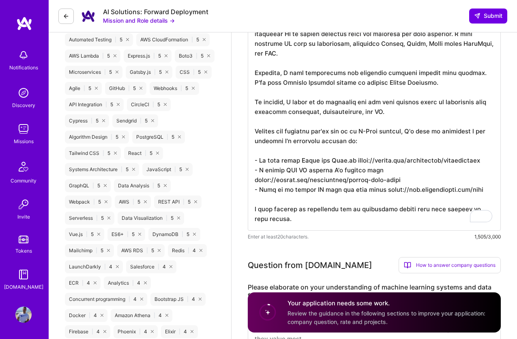
click at [331, 149] on textarea "To enrich screen reader interactions, please activate Accessibility in Grammarl…" at bounding box center [374, 59] width 253 height 344
click at [308, 162] on textarea "To enrich screen reader interactions, please activate Accessibility in Grammarl…" at bounding box center [374, 59] width 253 height 344
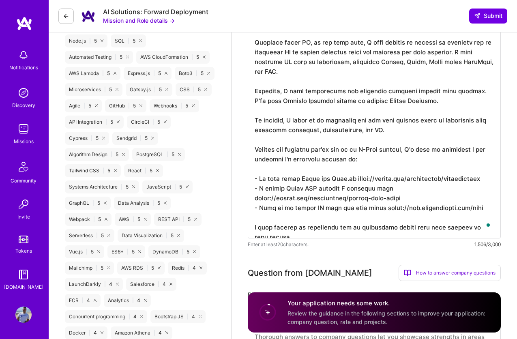
scroll to position [470, 0]
click at [442, 93] on textarea "To enrich screen reader interactions, please activate Accessibility in Grammarl…" at bounding box center [374, 72] width 253 height 334
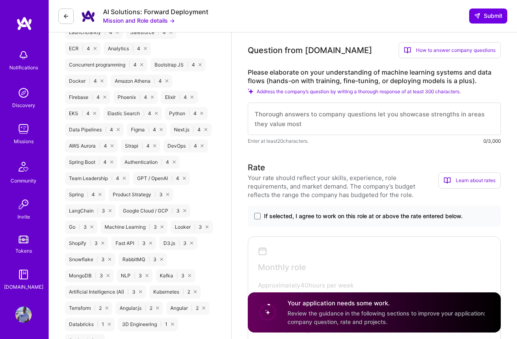
scroll to position [722, 0]
type textarea "Hi! My name is [PERSON_NAME]. I'm a Software Engineer with more than a decade o…"
click at [341, 114] on textarea at bounding box center [374, 119] width 253 height 32
click at [342, 123] on textarea "To enrich screen reader interactions, please activate Accessibility in Grammarl…" at bounding box center [374, 119] width 253 height 32
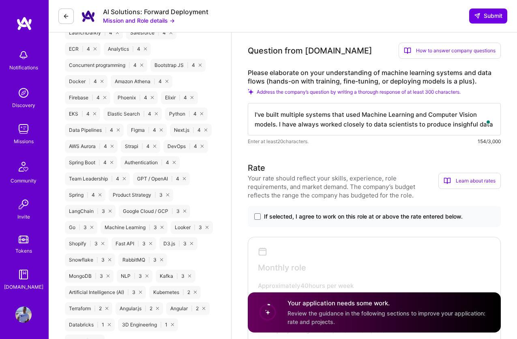
type textarea "I've built multiple systems that used Machine Learning and Computer Vision mode…"
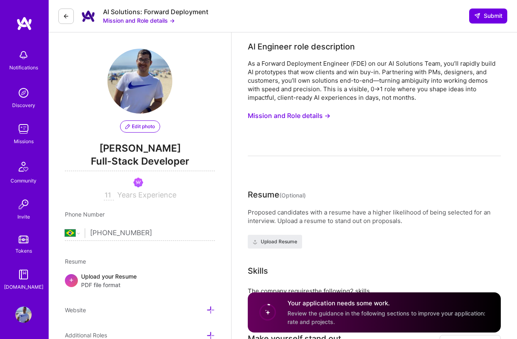
select select "BR"
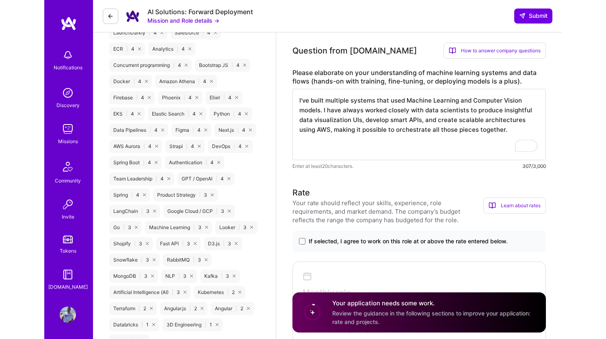
scroll to position [1, 0]
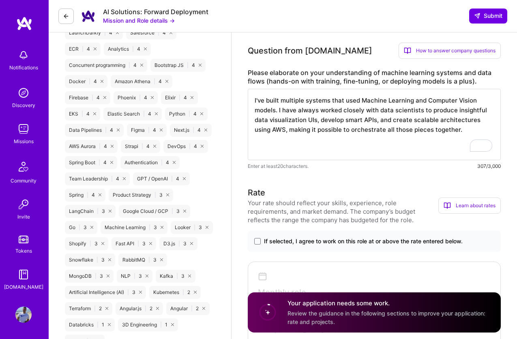
click at [453, 132] on textarea "I've built multiple systems that used Machine Learning and Computer Vision mode…" at bounding box center [374, 124] width 253 height 71
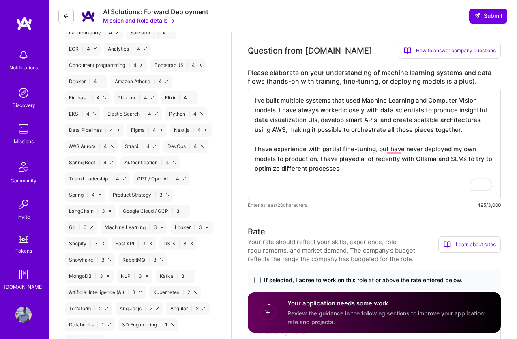
click at [385, 173] on textarea "I've built multiple systems that used Machine Learning and Computer Vision mode…" at bounding box center [374, 144] width 253 height 110
click at [399, 167] on textarea "I've built multiple systems that used Machine Learning and Computer Vision mode…" at bounding box center [374, 144] width 253 height 110
click at [402, 170] on textarea "I've built multiple systems that used Machine Learning and Computer Vision mode…" at bounding box center [374, 144] width 253 height 110
click at [351, 158] on textarea "I've built multiple systems that used Machine Learning and Computer Vision mode…" at bounding box center [374, 144] width 253 height 110
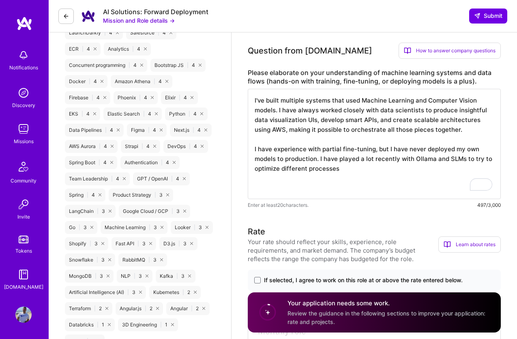
click at [351, 158] on textarea "I've built multiple systems that used Machine Learning and Computer Vision mode…" at bounding box center [374, 144] width 253 height 110
click at [425, 167] on textarea "I've built multiple systems that used Machine Learning and Computer Vision mode…" at bounding box center [374, 144] width 253 height 110
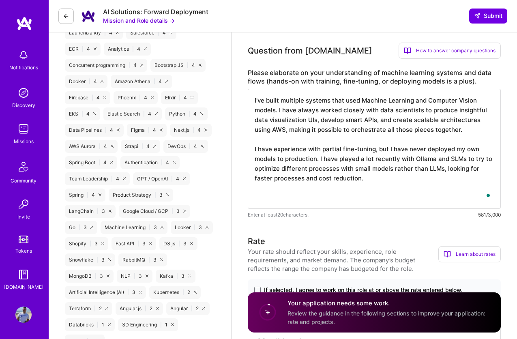
click at [410, 192] on textarea "I've built multiple systems that used Machine Learning and Computer Vision mode…" at bounding box center [374, 149] width 253 height 120
click at [384, 187] on textarea "I've built multiple systems that used Machine Learning and Computer Vision mode…" at bounding box center [374, 149] width 253 height 120
click at [386, 174] on textarea "I've built multiple systems that used Machine Learning and Computer Vision mode…" at bounding box center [374, 149] width 253 height 120
drag, startPoint x: 446, startPoint y: 170, endPoint x: 445, endPoint y: 174, distance: 4.1
click at [446, 170] on textarea "I've built multiple systems that used Machine Learning and Computer Vision mode…" at bounding box center [374, 149] width 253 height 120
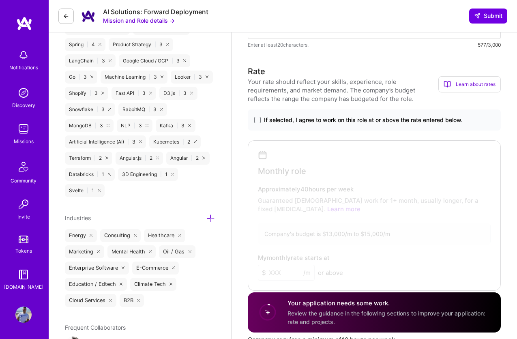
scroll to position [890, 0]
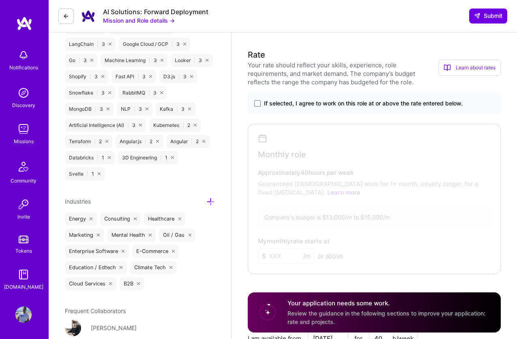
type textarea "I've built multiple systems that used Machine Learning and Computer Vision mode…"
click at [326, 104] on span "If selected, I agree to work on this role at or above the rate entered below." at bounding box center [363, 103] width 199 height 8
click at [0, 0] on input "If selected, I agree to work on this role at or above the rate entered below." at bounding box center [0, 0] width 0 height 0
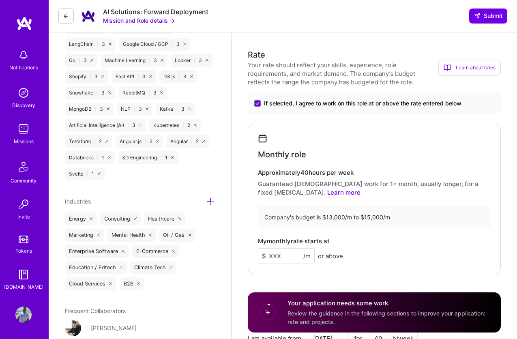
scroll to position [1022, 0]
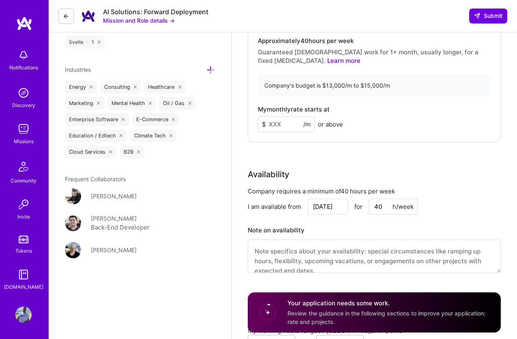
click at [286, 128] on input at bounding box center [286, 124] width 57 height 16
type input "15000"
click at [323, 152] on div "Rate Your rate should reflect your skills, experience, role requirements, and m…" at bounding box center [374, 100] width 253 height 367
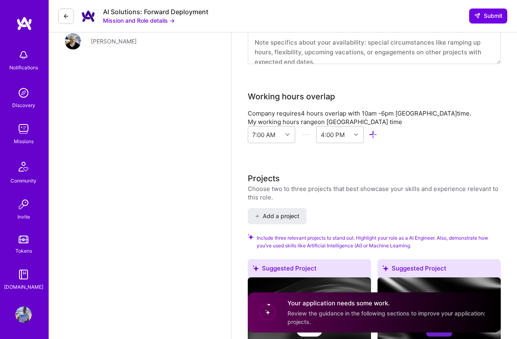
scroll to position [1119, 0]
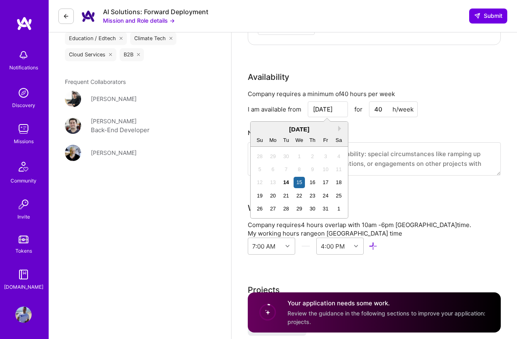
click at [319, 106] on input "Oct 15" at bounding box center [328, 109] width 40 height 16
click at [274, 205] on div "27" at bounding box center [273, 208] width 11 height 11
type input "[DATE]"
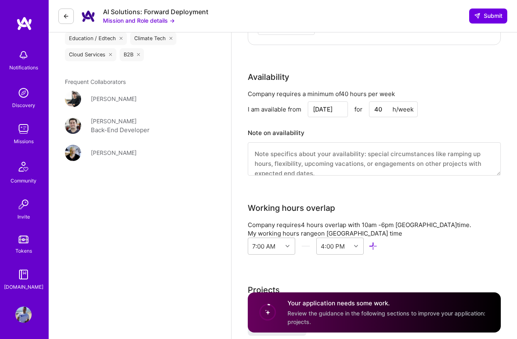
click at [326, 204] on div "Working hours overlap" at bounding box center [291, 208] width 87 height 12
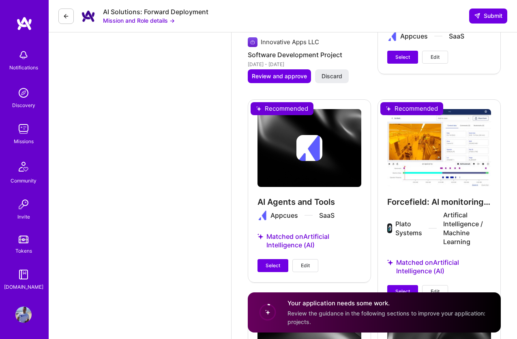
scroll to position [1761, 0]
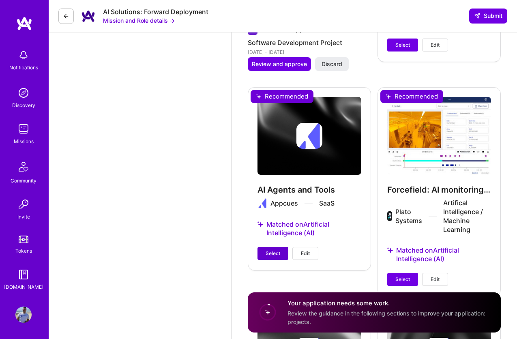
click at [274, 257] on button "Select" at bounding box center [273, 253] width 31 height 13
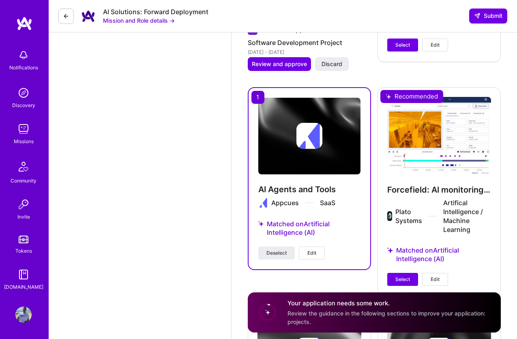
scroll to position [1837, 0]
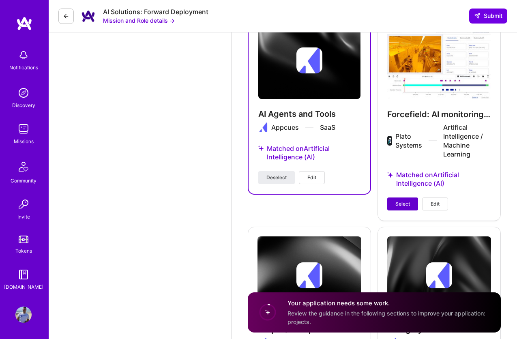
click at [401, 205] on span "Select" at bounding box center [403, 204] width 15 height 7
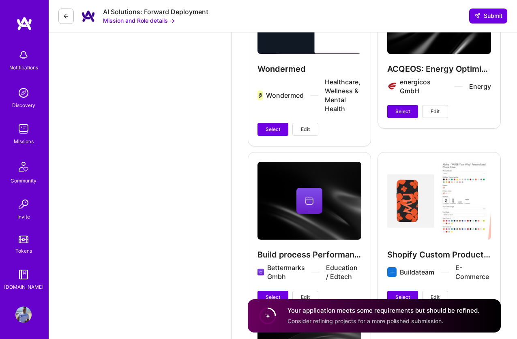
scroll to position [2241, 0]
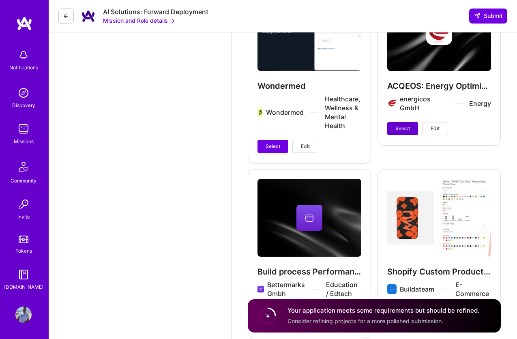
click at [399, 129] on span "Select" at bounding box center [403, 128] width 15 height 7
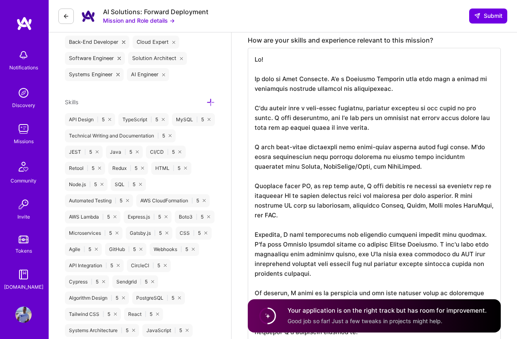
scroll to position [0, 0]
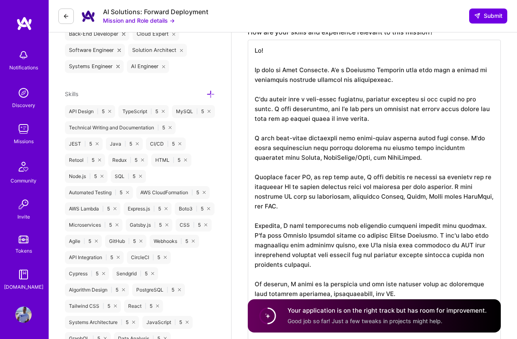
click at [397, 166] on textarea "To enrich screen reader interactions, please activate Accessibility in Grammarl…" at bounding box center [374, 222] width 253 height 364
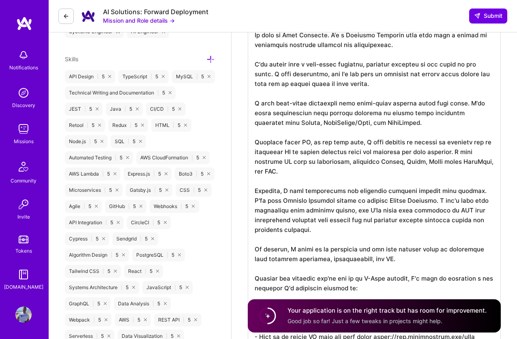
click at [468, 180] on textarea "To enrich screen reader interactions, please activate Accessibility in Grammarl…" at bounding box center [374, 187] width 253 height 364
type textarea "Hi! My name is Juan Rivillas. I'm a Software Engineer with more than a decade o…"
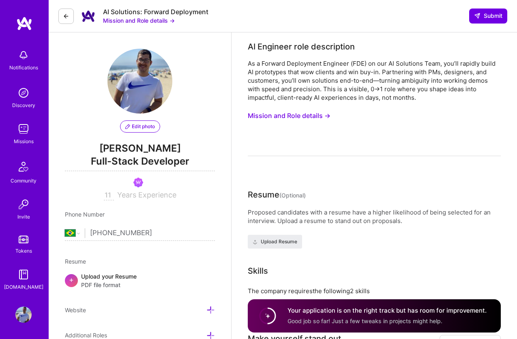
select select "BR"
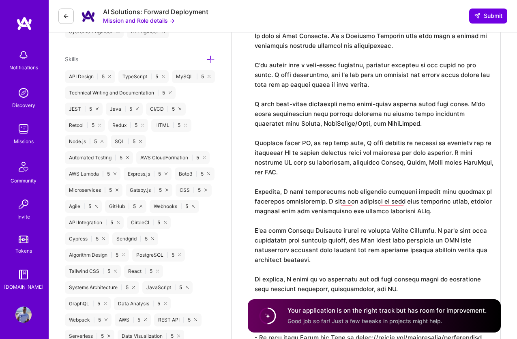
scroll to position [1, 0]
click at [351, 220] on textarea "To enrich screen reader interactions, please activate Accessibility in Grammarl…" at bounding box center [374, 201] width 253 height 393
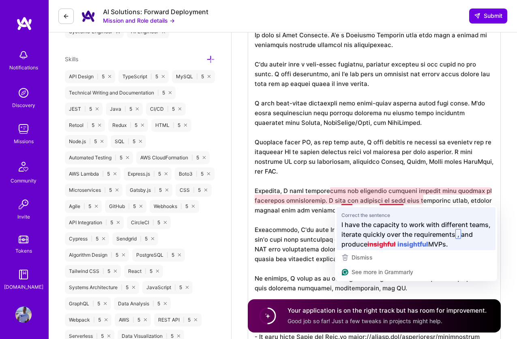
type textarea "Hi! My name is [PERSON_NAME]. I'm a Software Engineer with more than a decade o…"
